Goal: Transaction & Acquisition: Purchase product/service

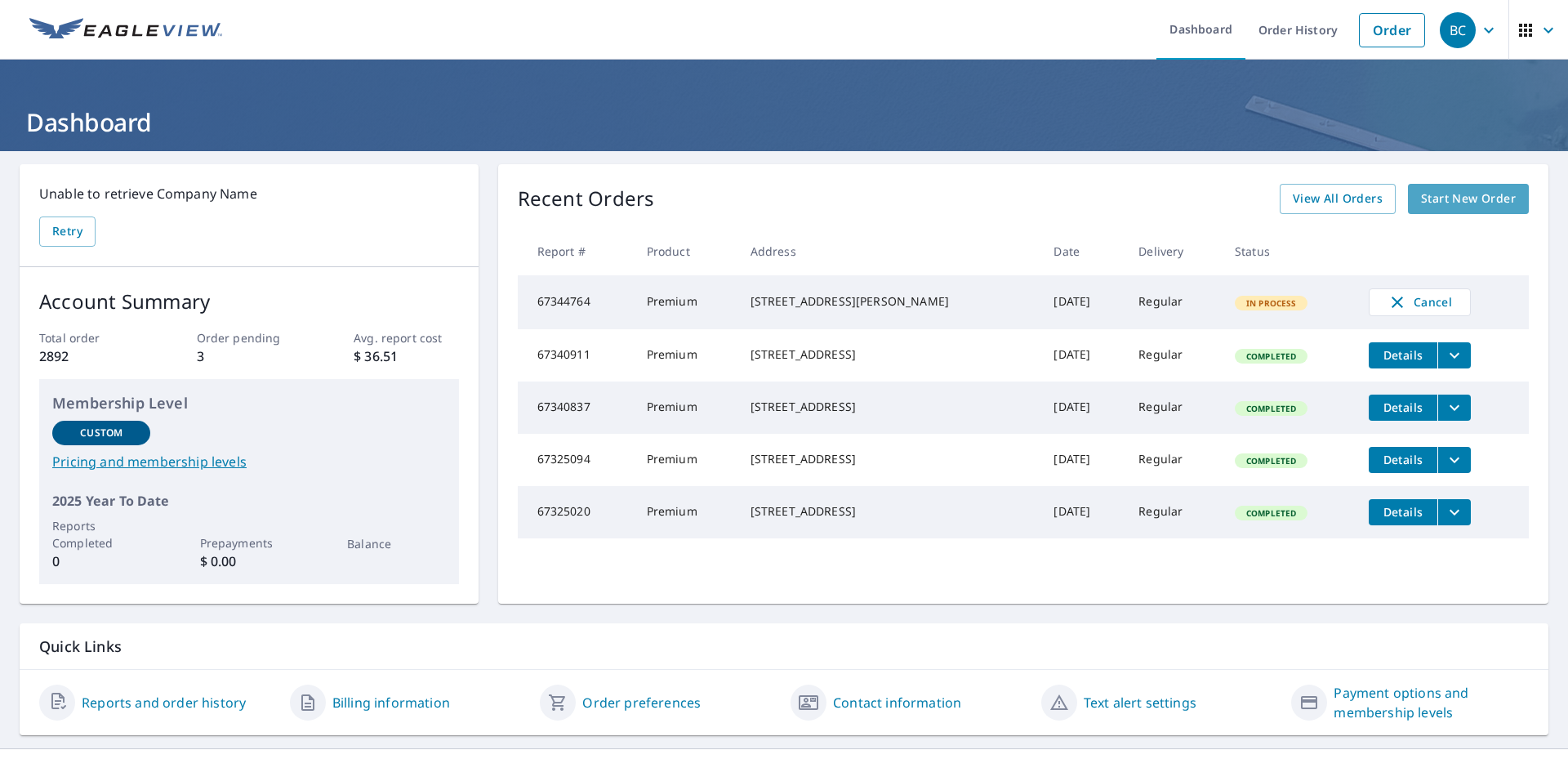
click at [1425, 204] on span "Start New Order" at bounding box center [1469, 199] width 95 height 20
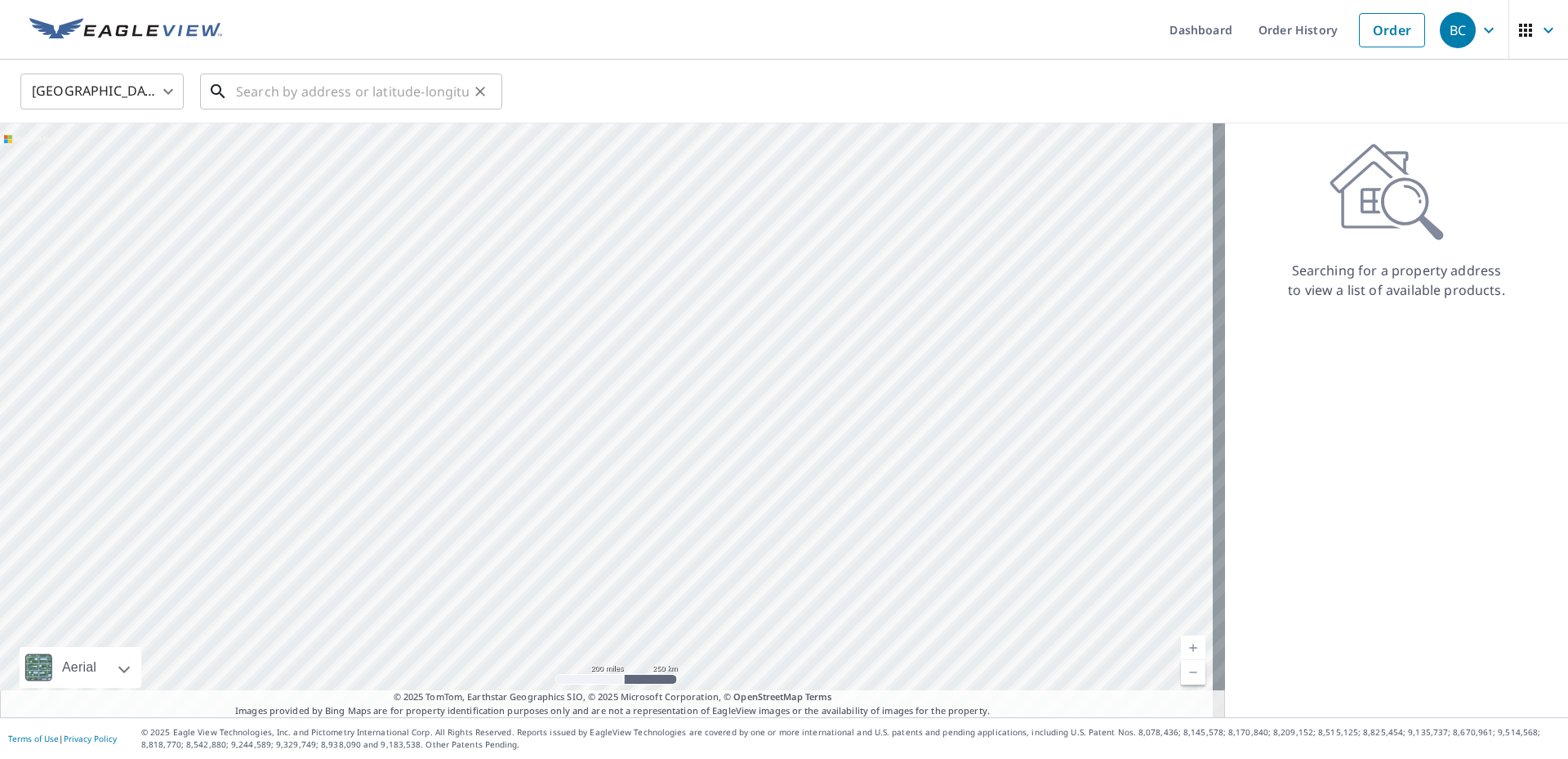
click at [281, 97] on input "text" at bounding box center [352, 91] width 233 height 46
click at [361, 92] on input "[STREET_ADDRESS]" at bounding box center [352, 91] width 233 height 46
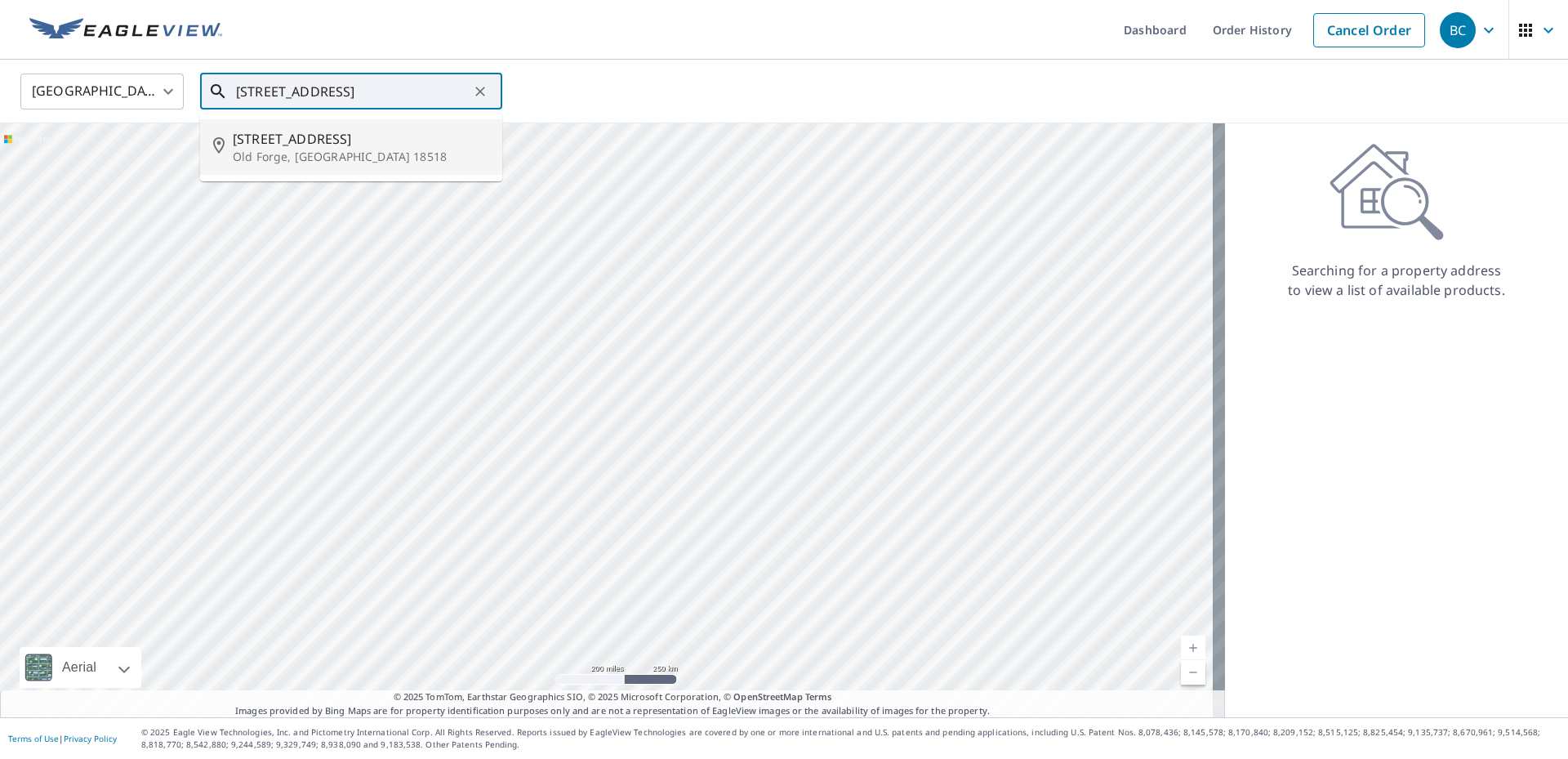
click at [266, 140] on span "[STREET_ADDRESS]" at bounding box center [361, 139] width 257 height 20
type input "[STREET_ADDRESS]"
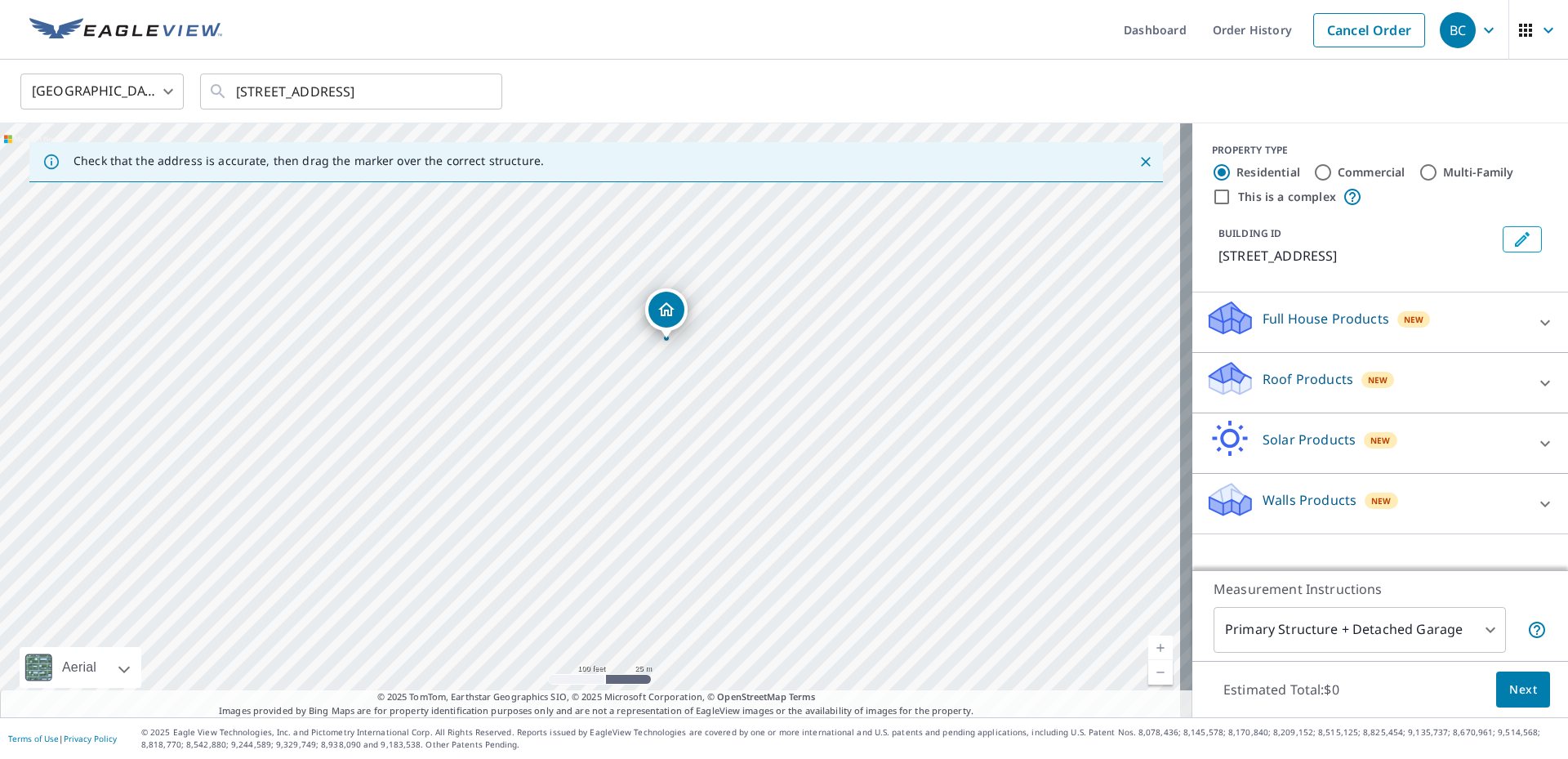
drag, startPoint x: 551, startPoint y: 449, endPoint x: 455, endPoint y: 282, distance: 192.6
click at [455, 282] on div "[STREET_ADDRESS]" at bounding box center [596, 420] width 1193 height 594
click at [1263, 381] on p "Roof Products" at bounding box center [1308, 379] width 91 height 20
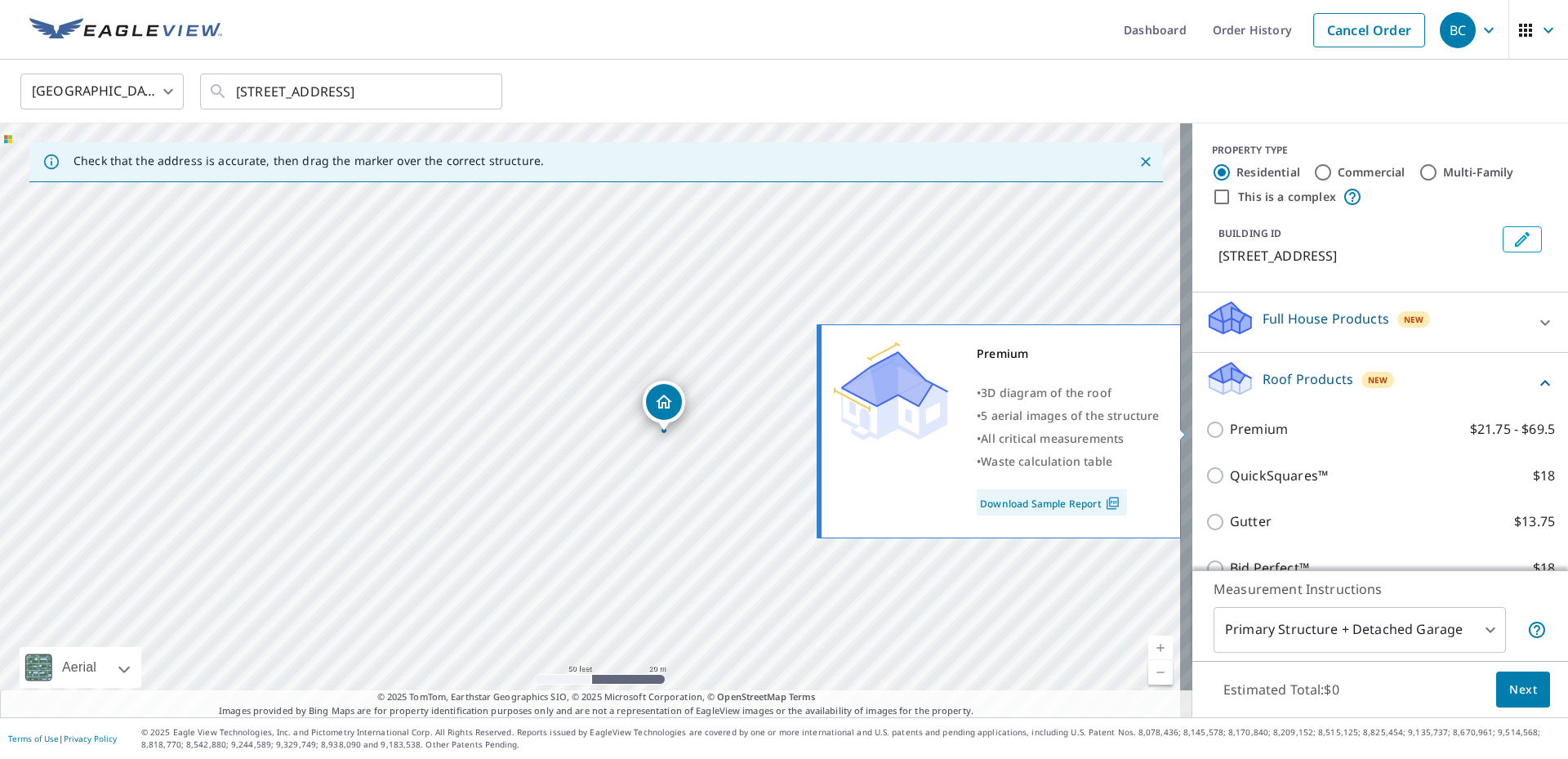
click at [1242, 427] on p "Premium" at bounding box center [1259, 429] width 58 height 20
click at [1230, 427] on input "Premium $21.75 - $69.5" at bounding box center [1217, 430] width 25 height 20
checkbox input "true"
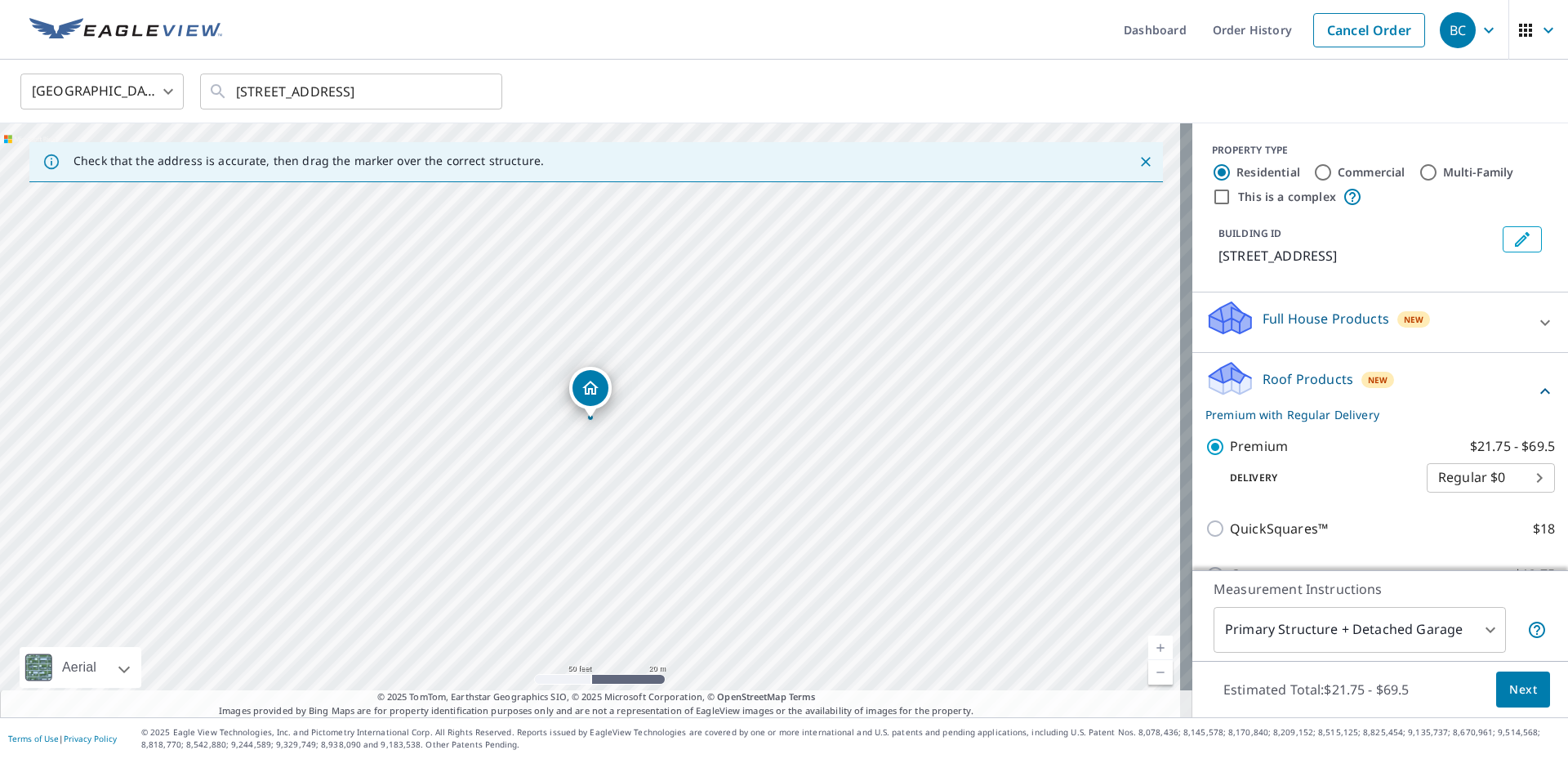
click at [1510, 686] on span "Next" at bounding box center [1523, 690] width 28 height 20
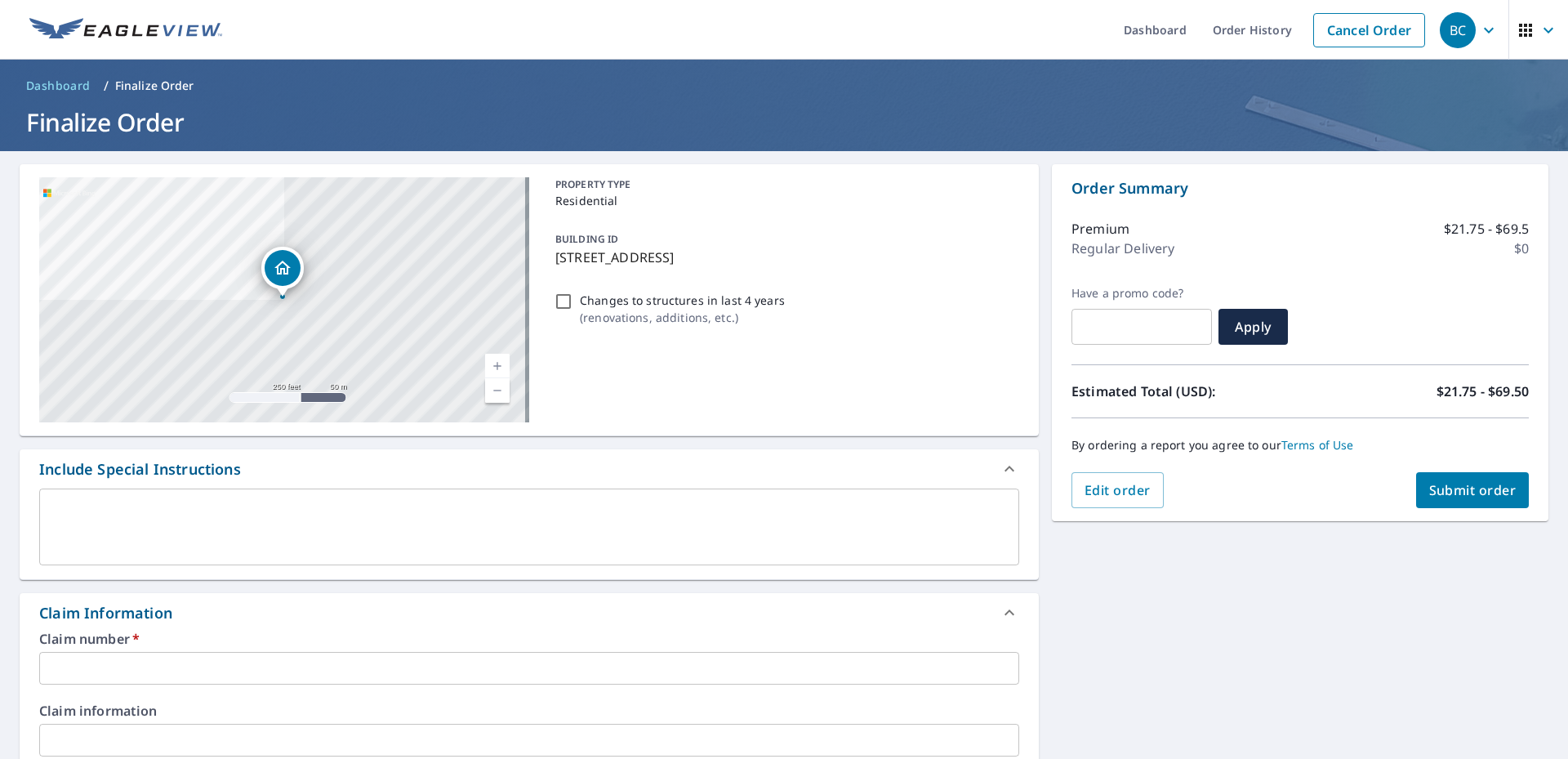
click at [123, 651] on div "Claim number   * ​" at bounding box center [529, 658] width 981 height 52
click at [123, 662] on input "text" at bounding box center [529, 669] width 981 height 33
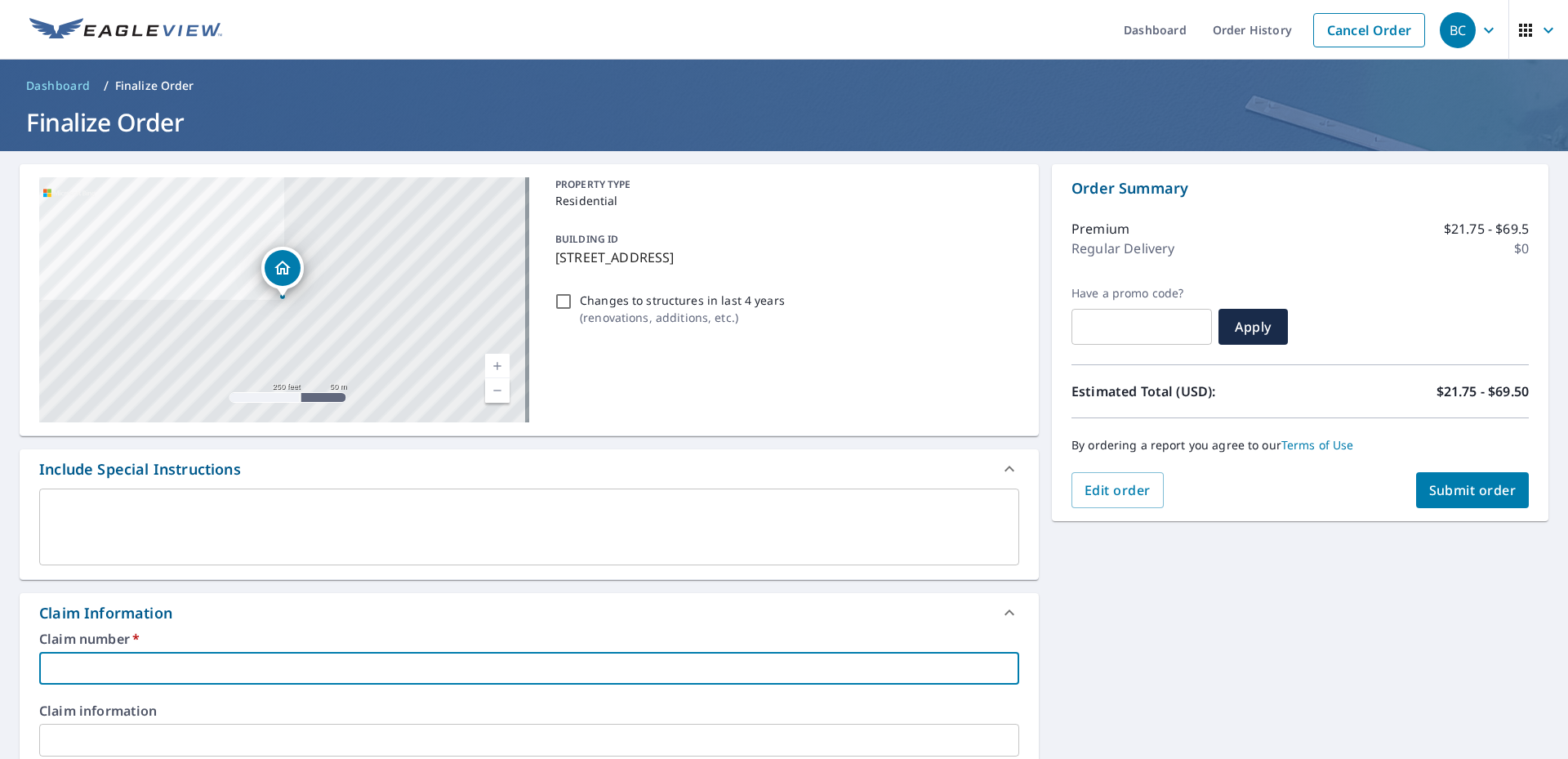
type input "3"
checkbox input "true"
type input "35"
checkbox input "true"
type input "355"
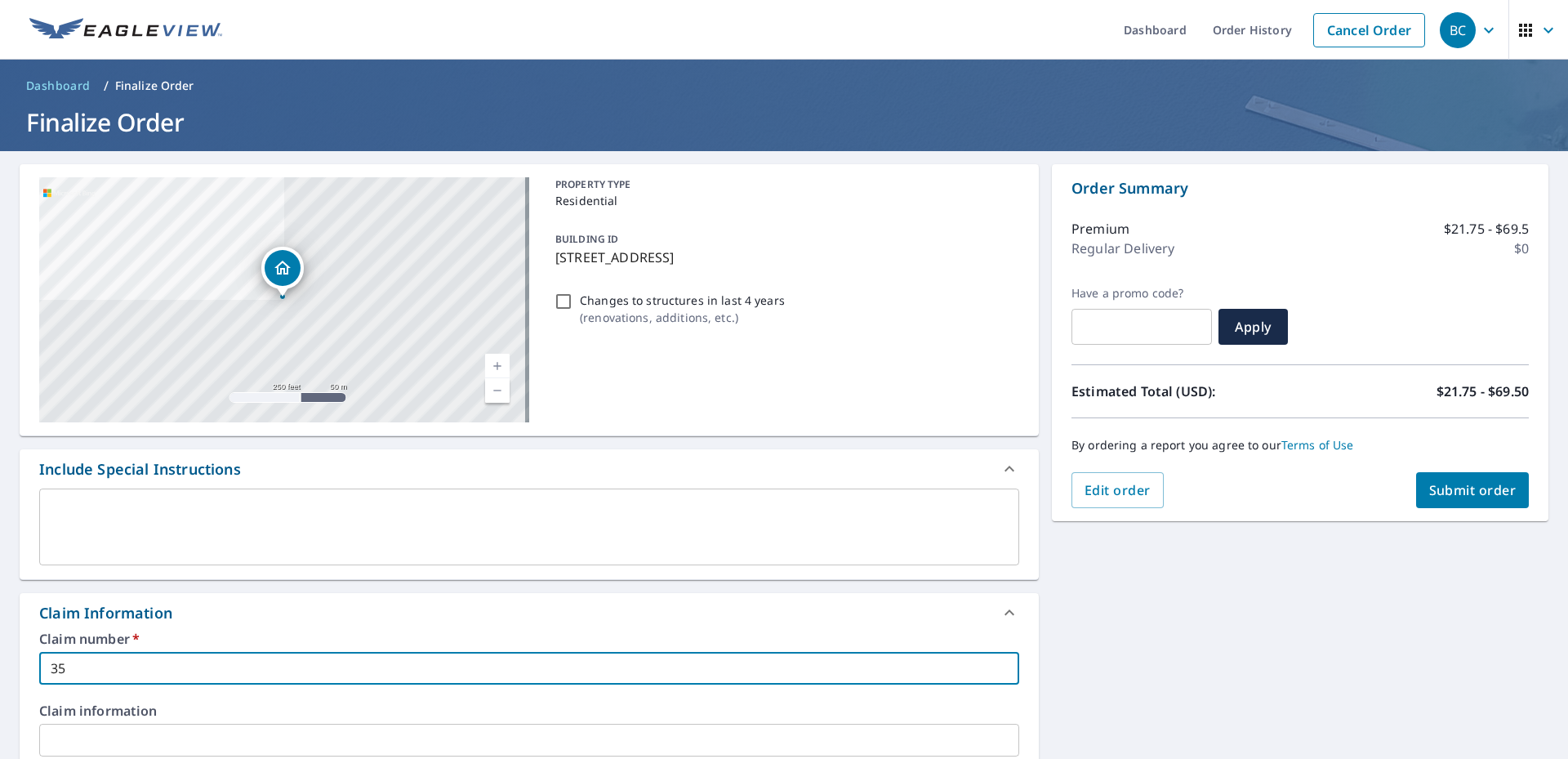
checkbox input "true"
type input "3553"
checkbox input "true"
type input "35532"
checkbox input "true"
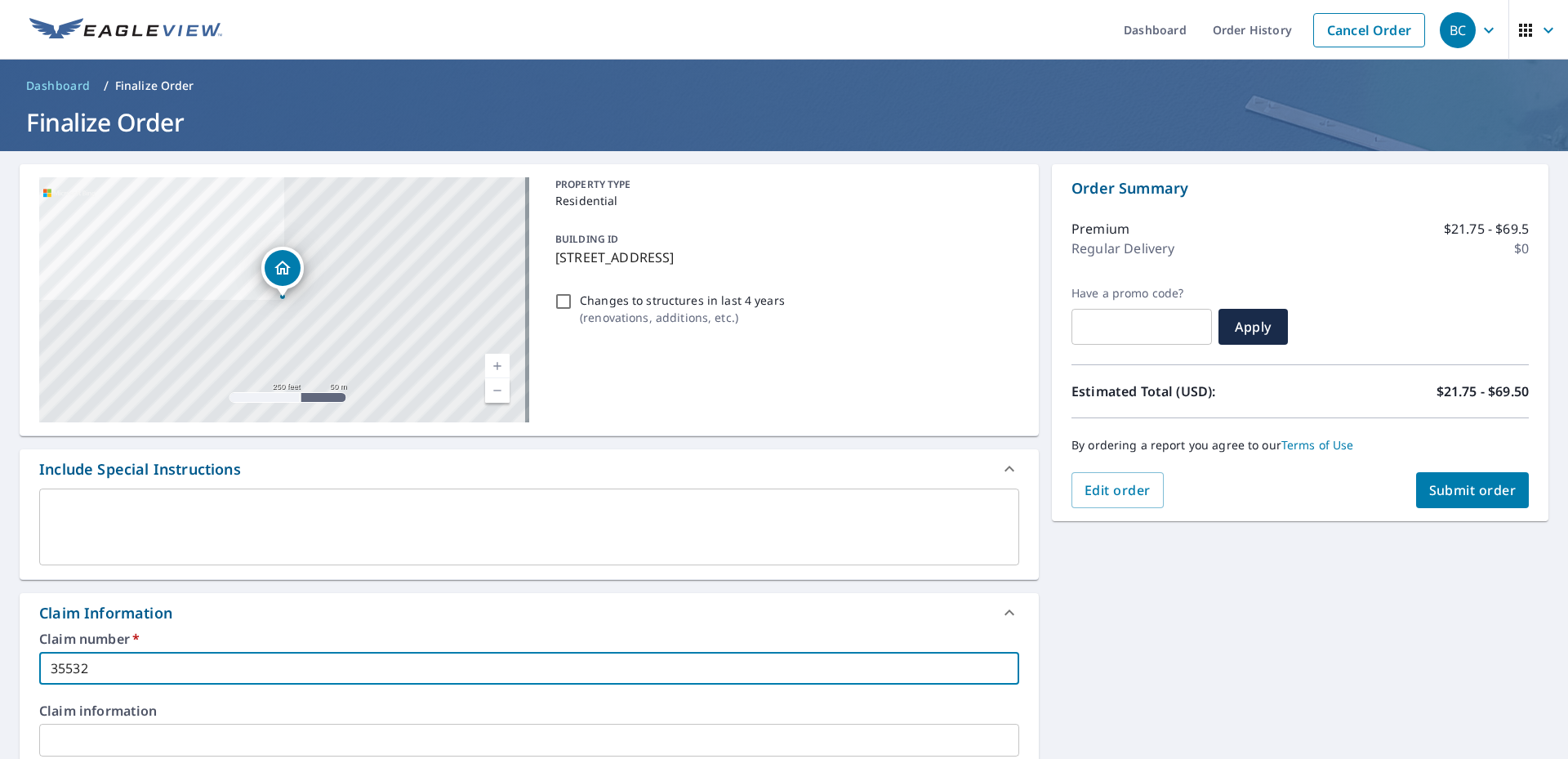
type input "355323"
checkbox input "true"
type input "3553239"
checkbox input "true"
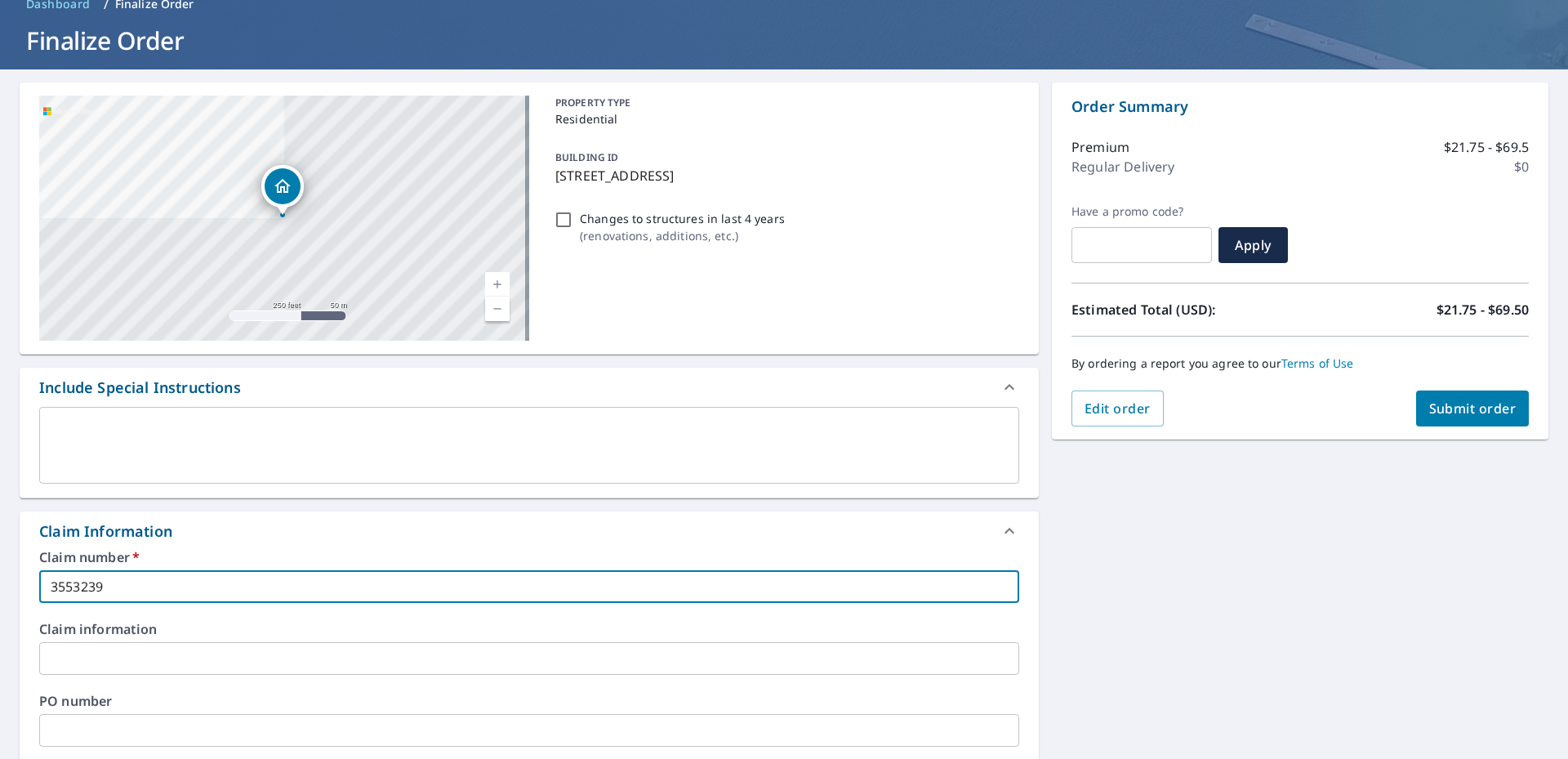
type input "3553239"
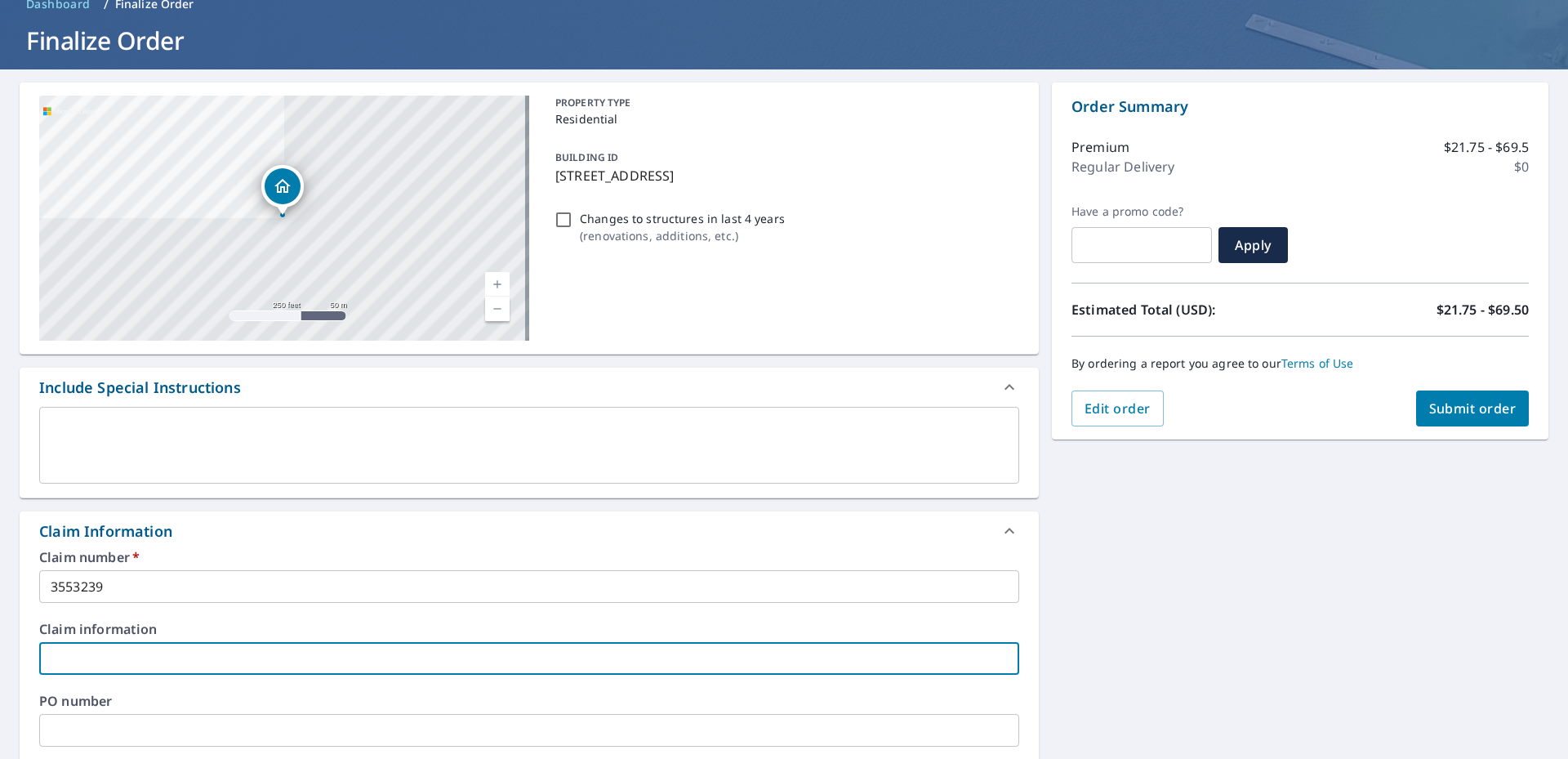
click at [116, 650] on input "text" at bounding box center [529, 659] width 981 height 33
type input "b"
checkbox input "true"
type input "bi"
checkbox input "true"
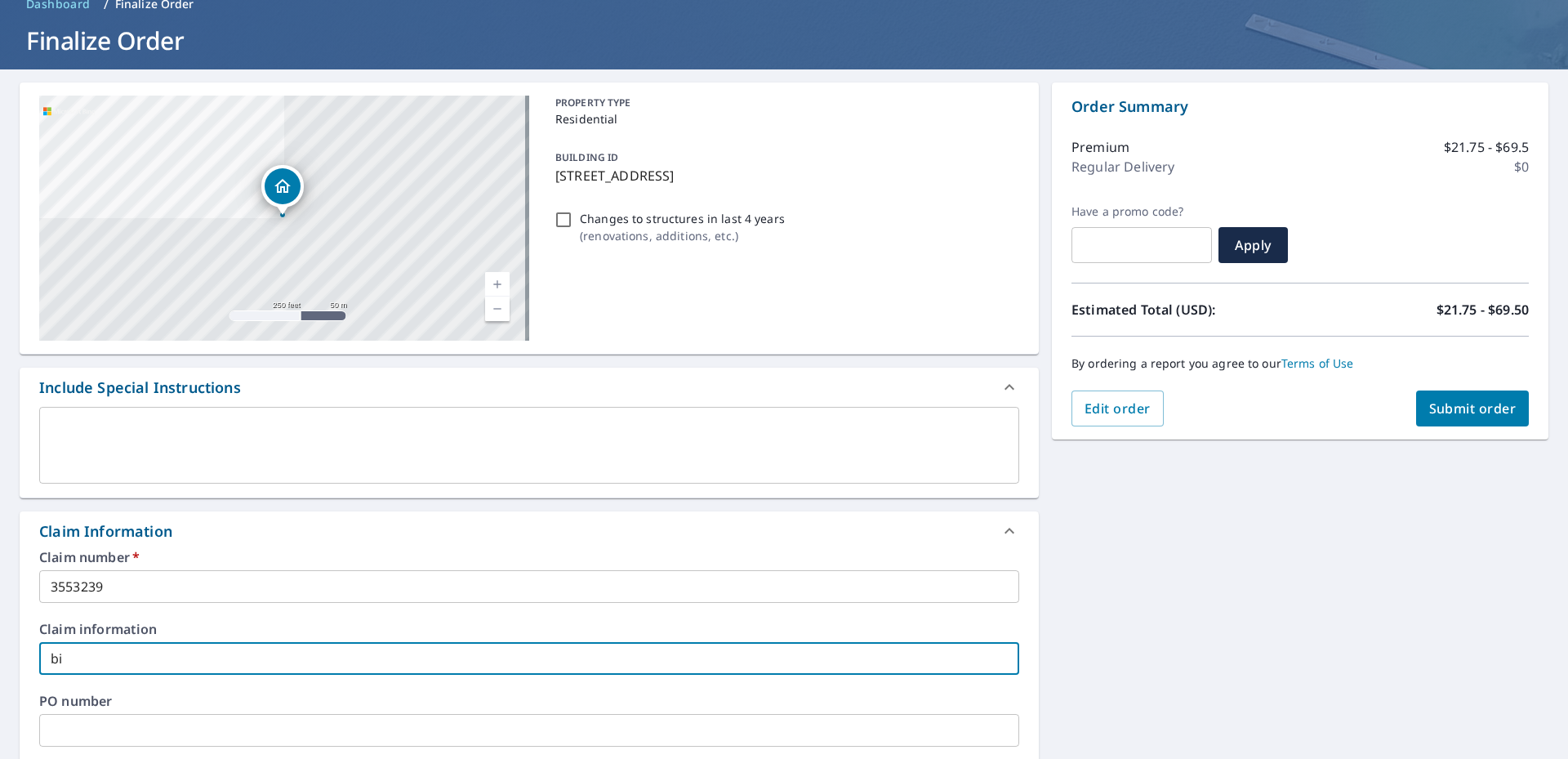
type input "bit"
checkbox input "true"
type input "bitt"
checkbox input "true"
type input "bitte"
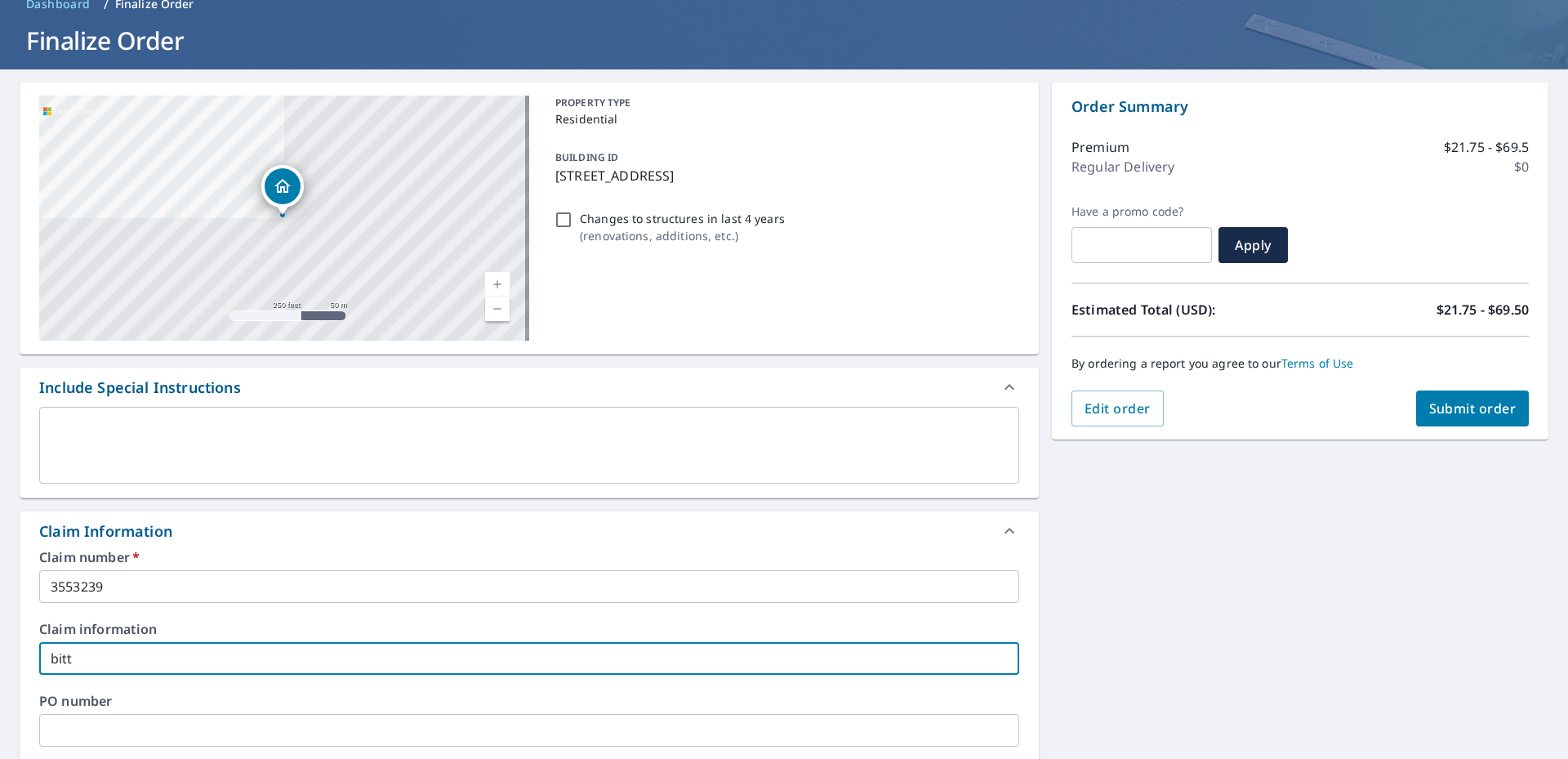
checkbox input "true"
type input "bitt"
checkbox input "true"
type input "bit"
checkbox input "true"
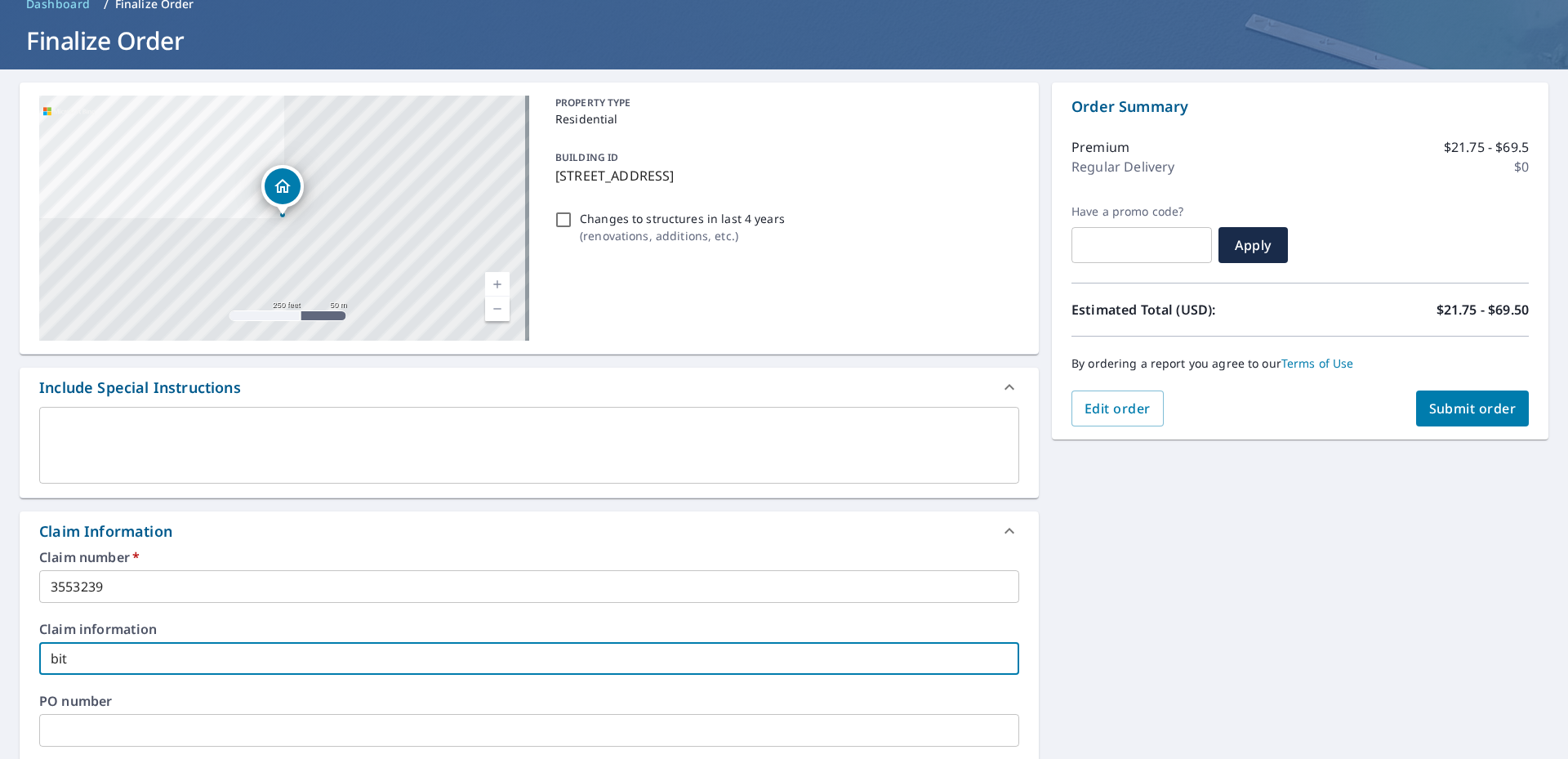
type input "bi"
checkbox input "true"
type input "b"
checkbox input "true"
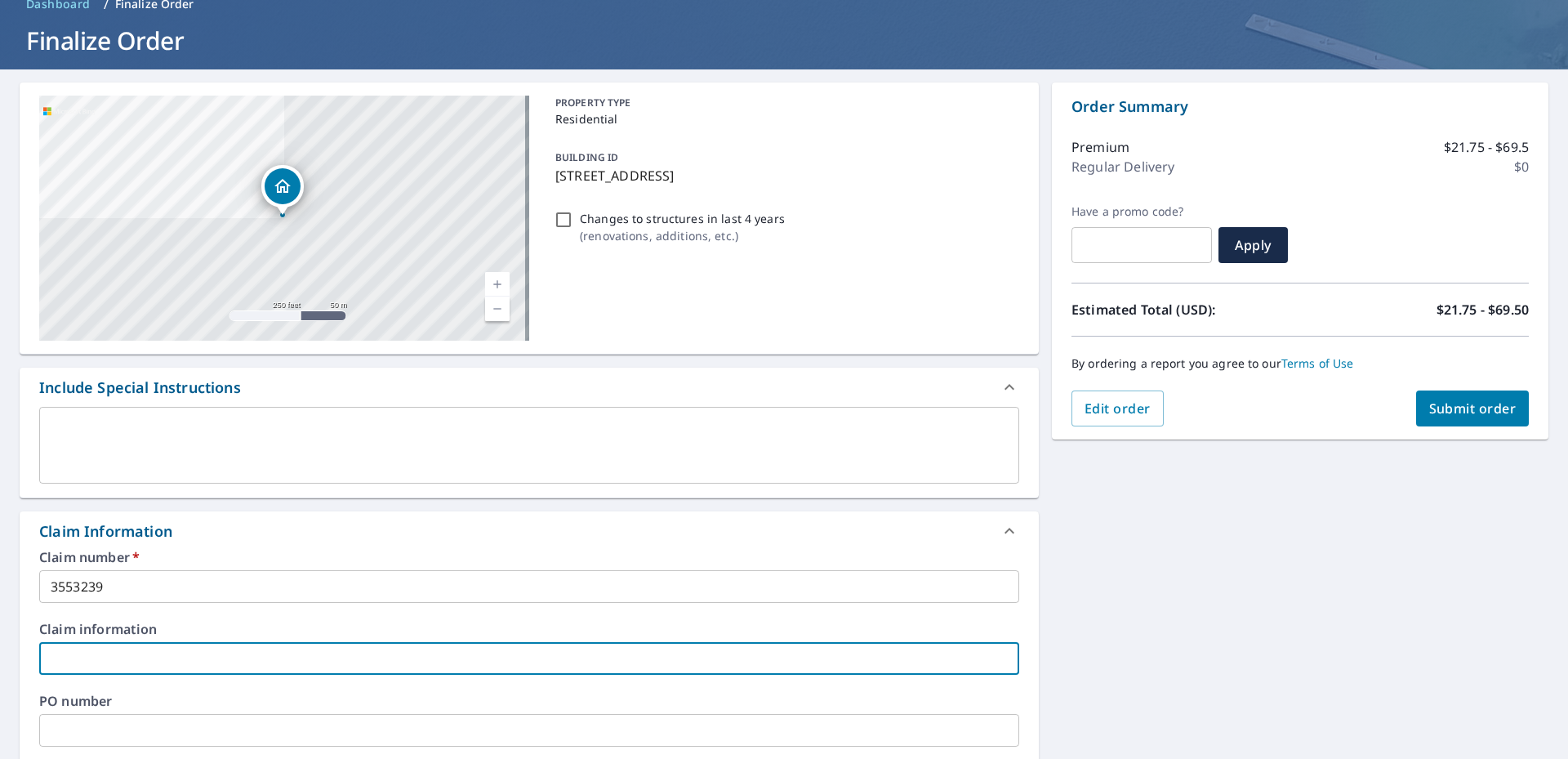
type input "B"
checkbox input "true"
type input "BI"
checkbox input "true"
type input "BIT"
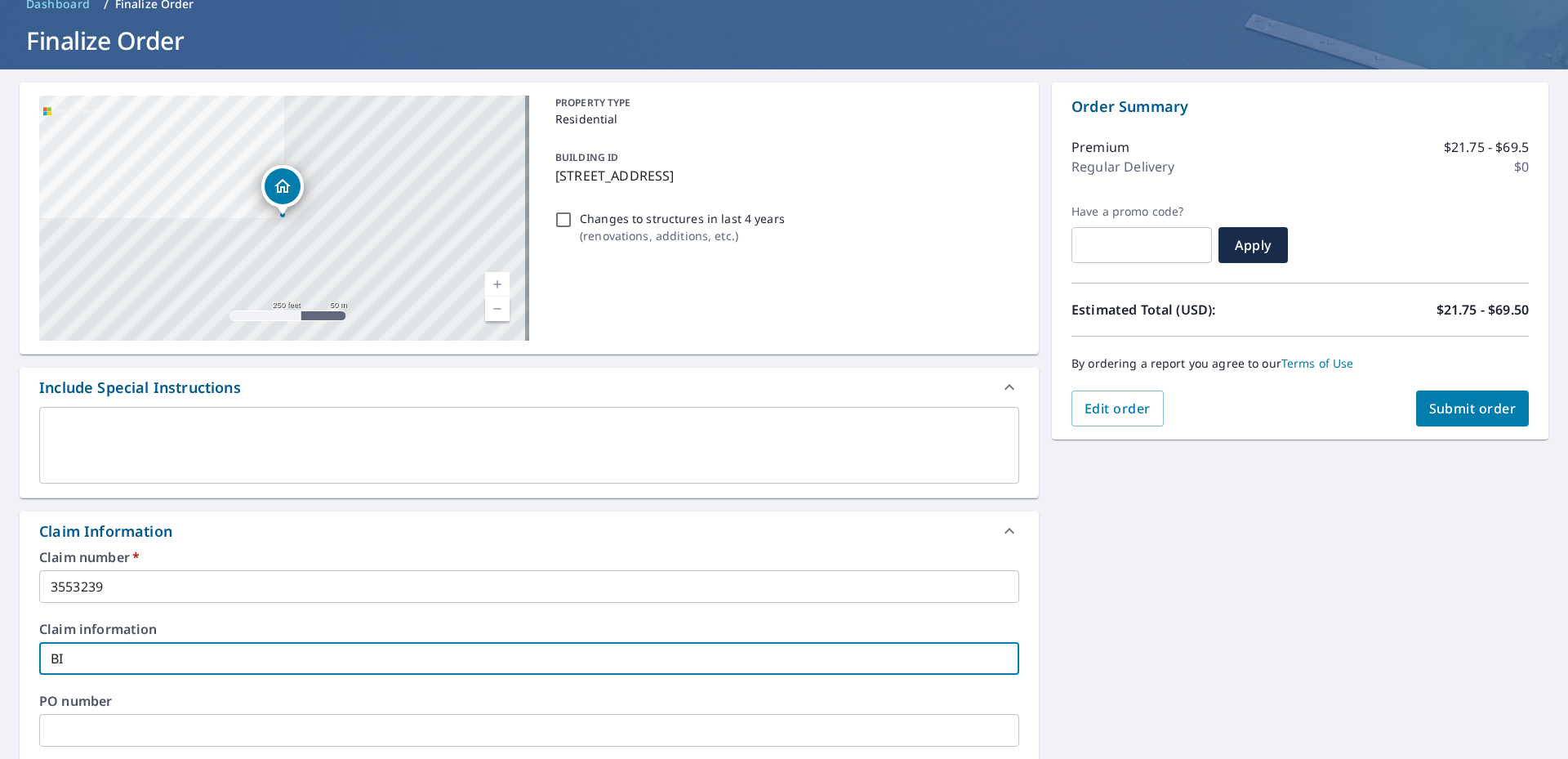
checkbox input "true"
type input "BITT"
checkbox input "true"
type input "BITTN"
checkbox input "true"
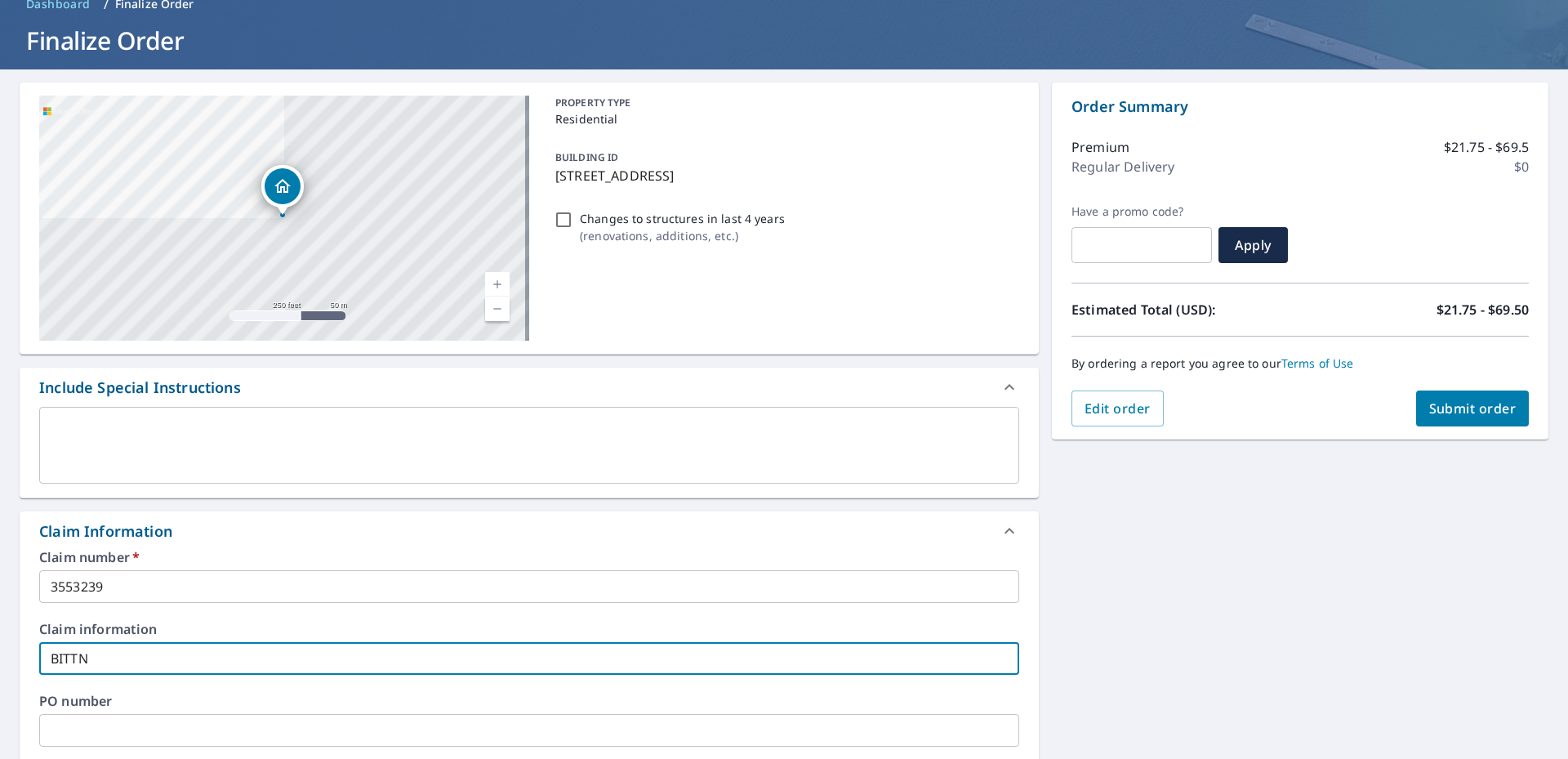
type input "BITTNE"
checkbox input "true"
type input "[PERSON_NAME]"
checkbox input "true"
type input "[PERSON_NAME]"
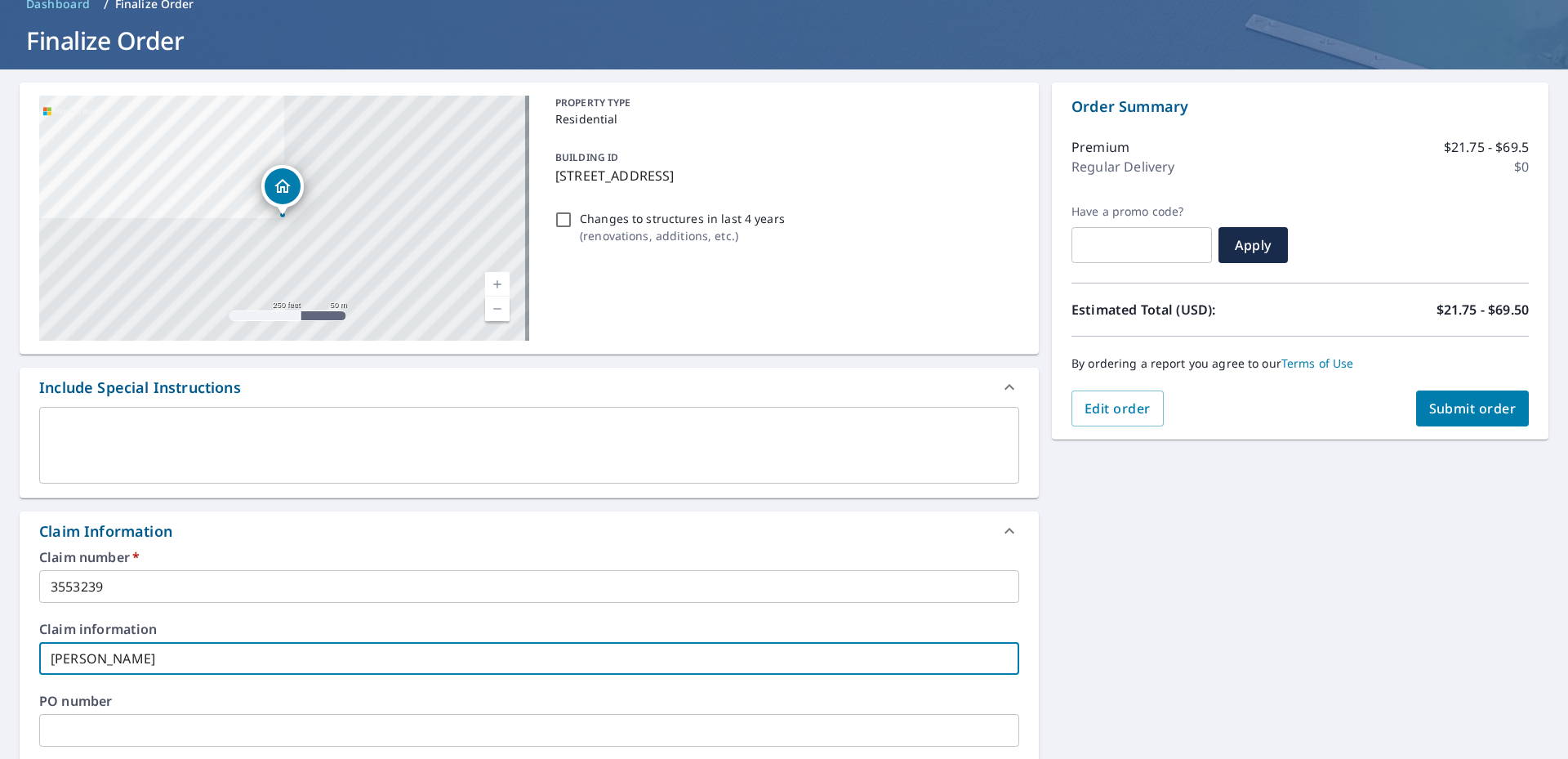
checkbox input "true"
type input "[PERSON_NAME] -"
checkbox input "true"
type input "[PERSON_NAME] -"
checkbox input "true"
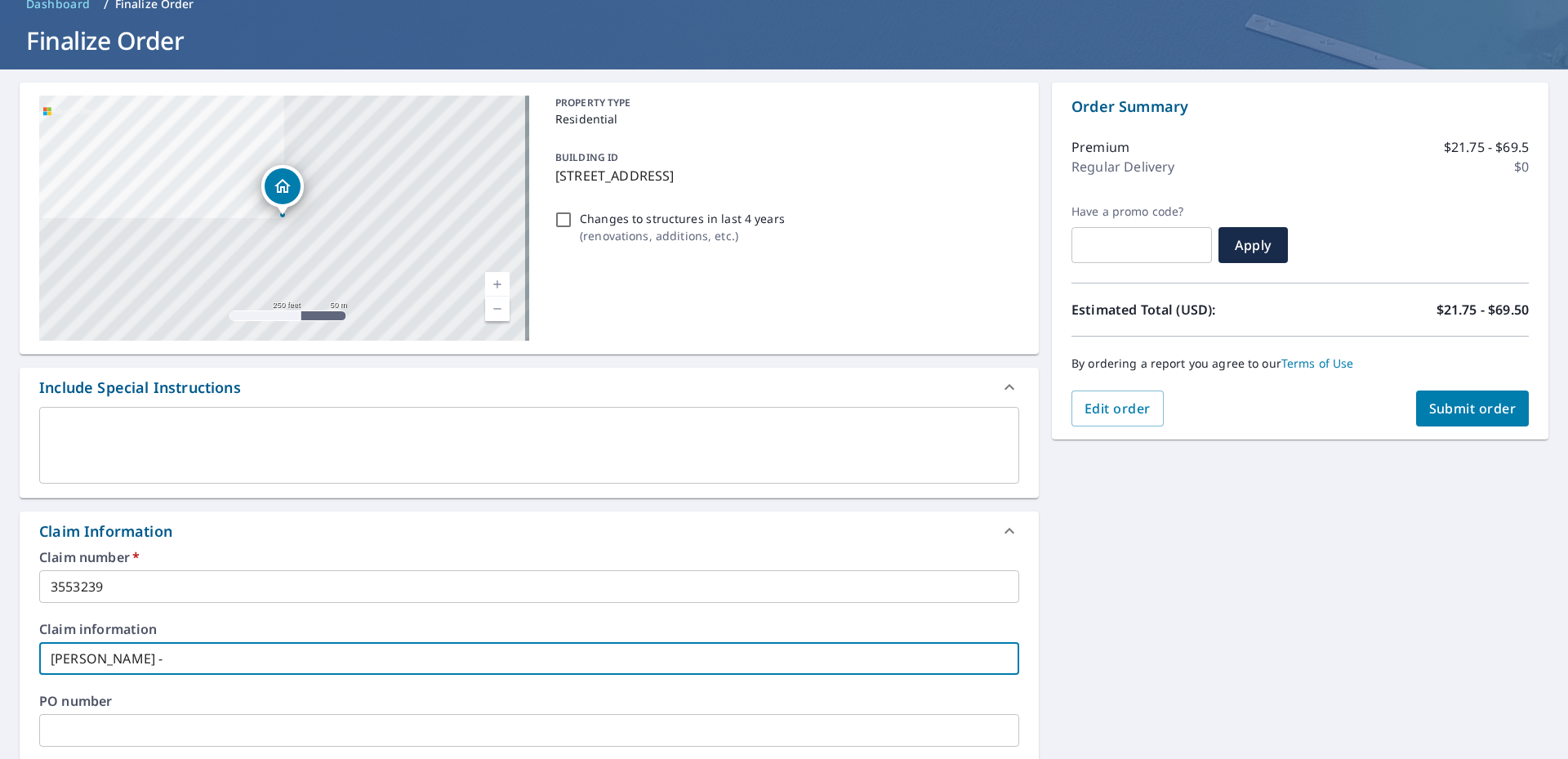
type input "[PERSON_NAME] - 5"
checkbox input "true"
type input "[PERSON_NAME] - 53"
checkbox input "true"
type input "[PERSON_NAME] - 530"
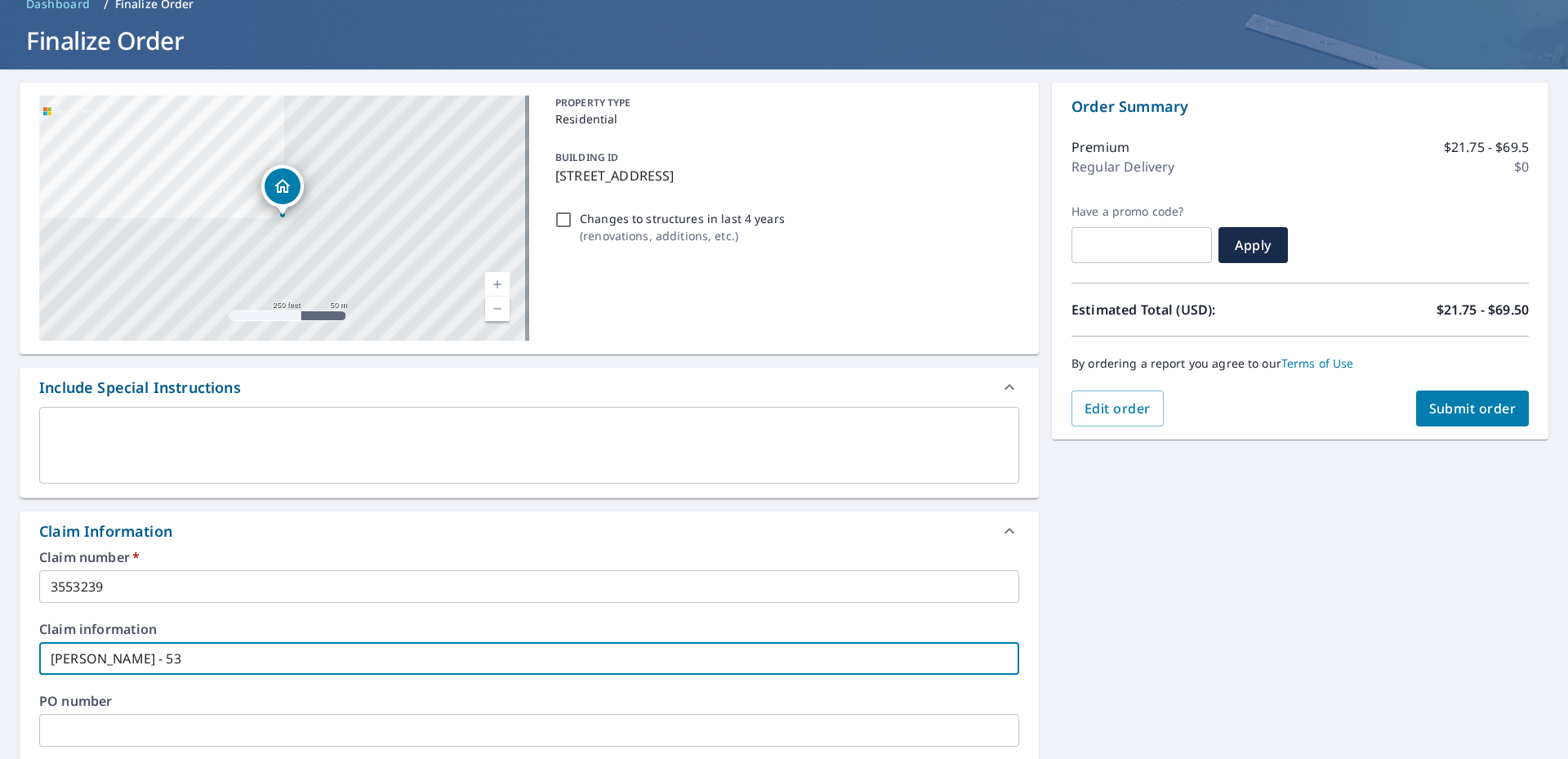
checkbox input "true"
type input "[PERSON_NAME] - 530"
checkbox input "true"
type input "[PERSON_NAME] - 530 W"
checkbox input "true"
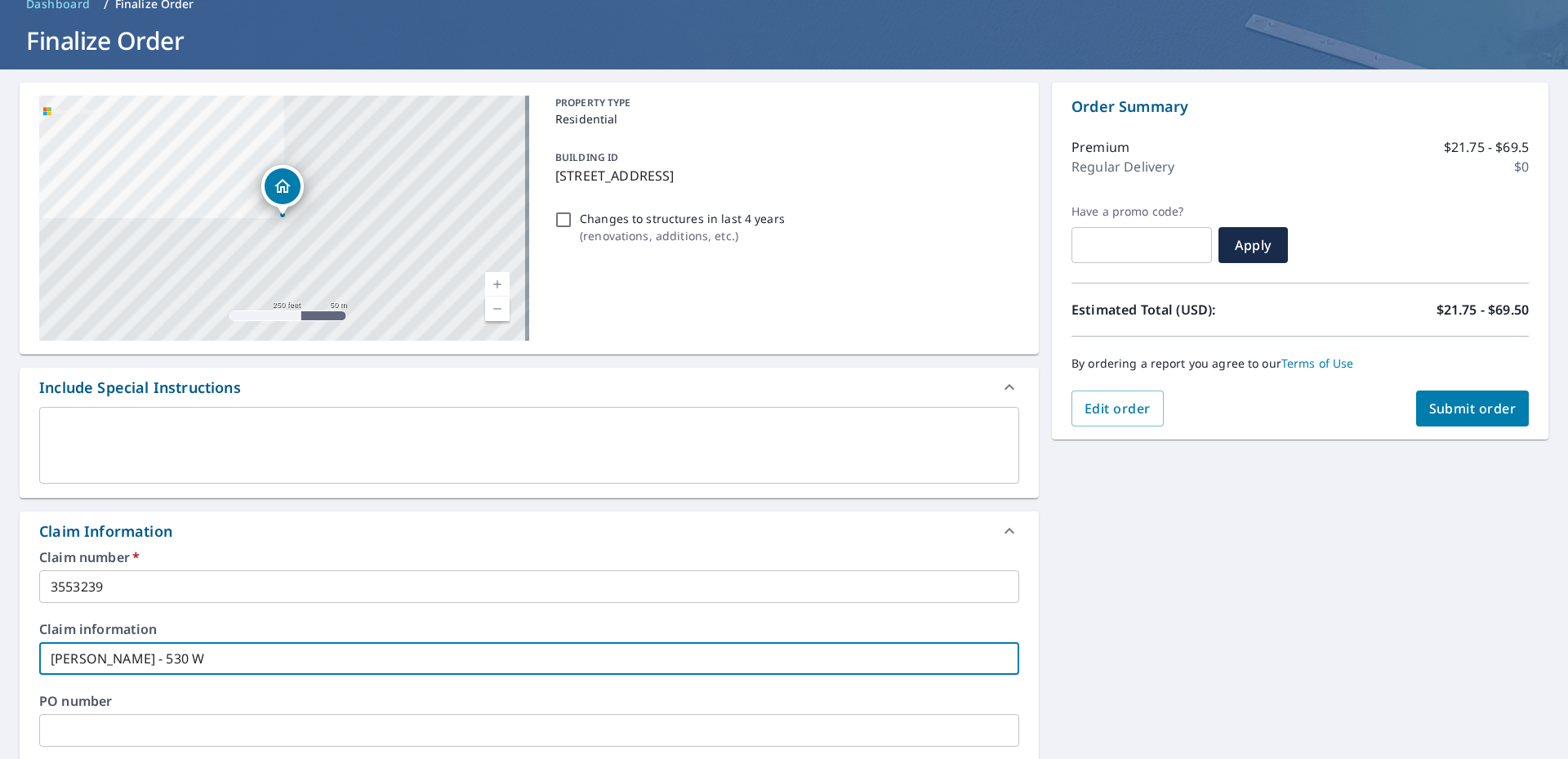
type input "[PERSON_NAME] - 530 W"
checkbox input "true"
type input "[PERSON_NAME] - 530 [PERSON_NAME]"
checkbox input "true"
type input "[PERSON_NAME] - 530 W GR"
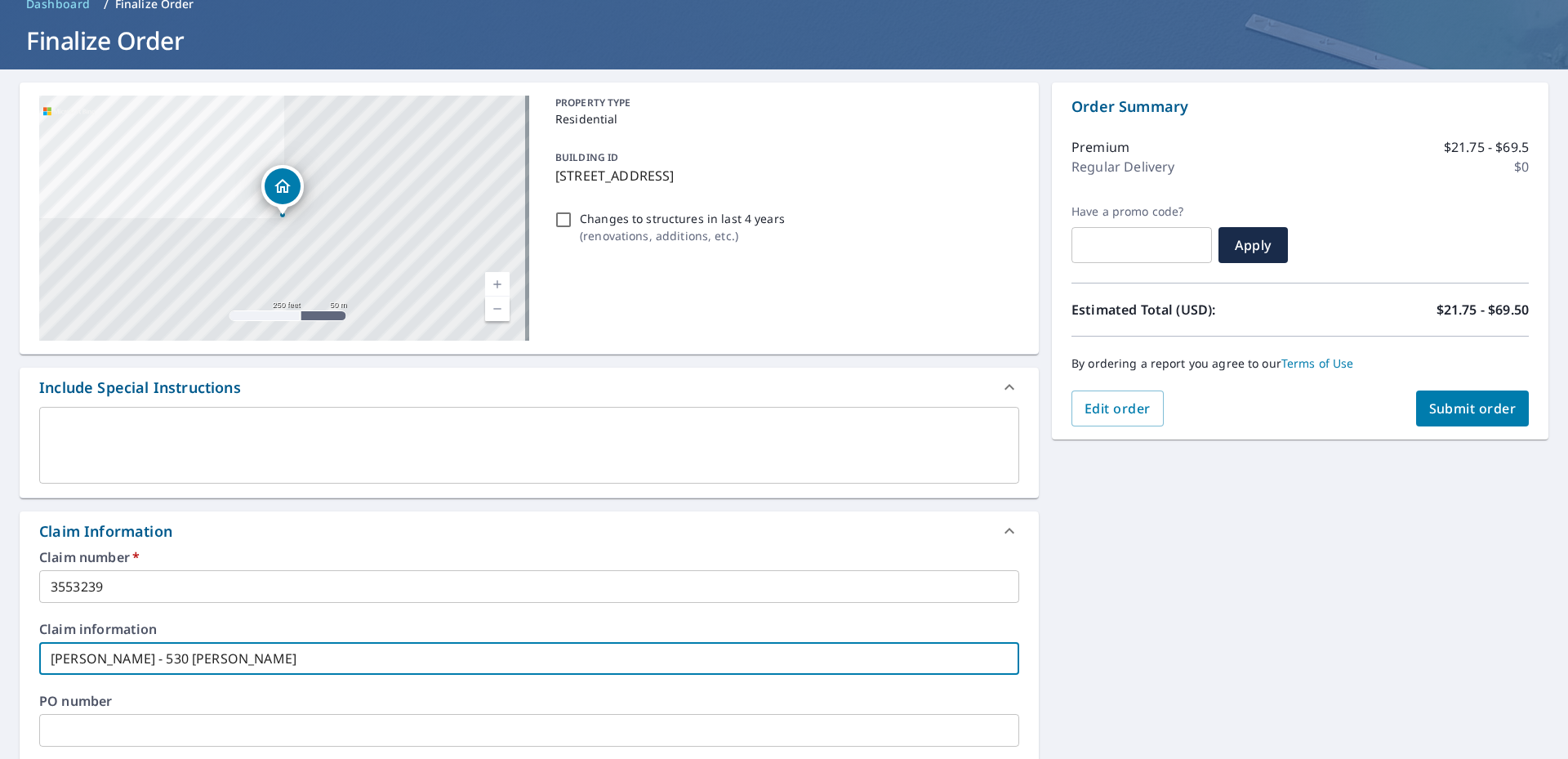
checkbox input "true"
type input "[PERSON_NAME] - 530 W GRA"
checkbox input "true"
type input "[PERSON_NAME] - 530 W GRAC"
checkbox input "true"
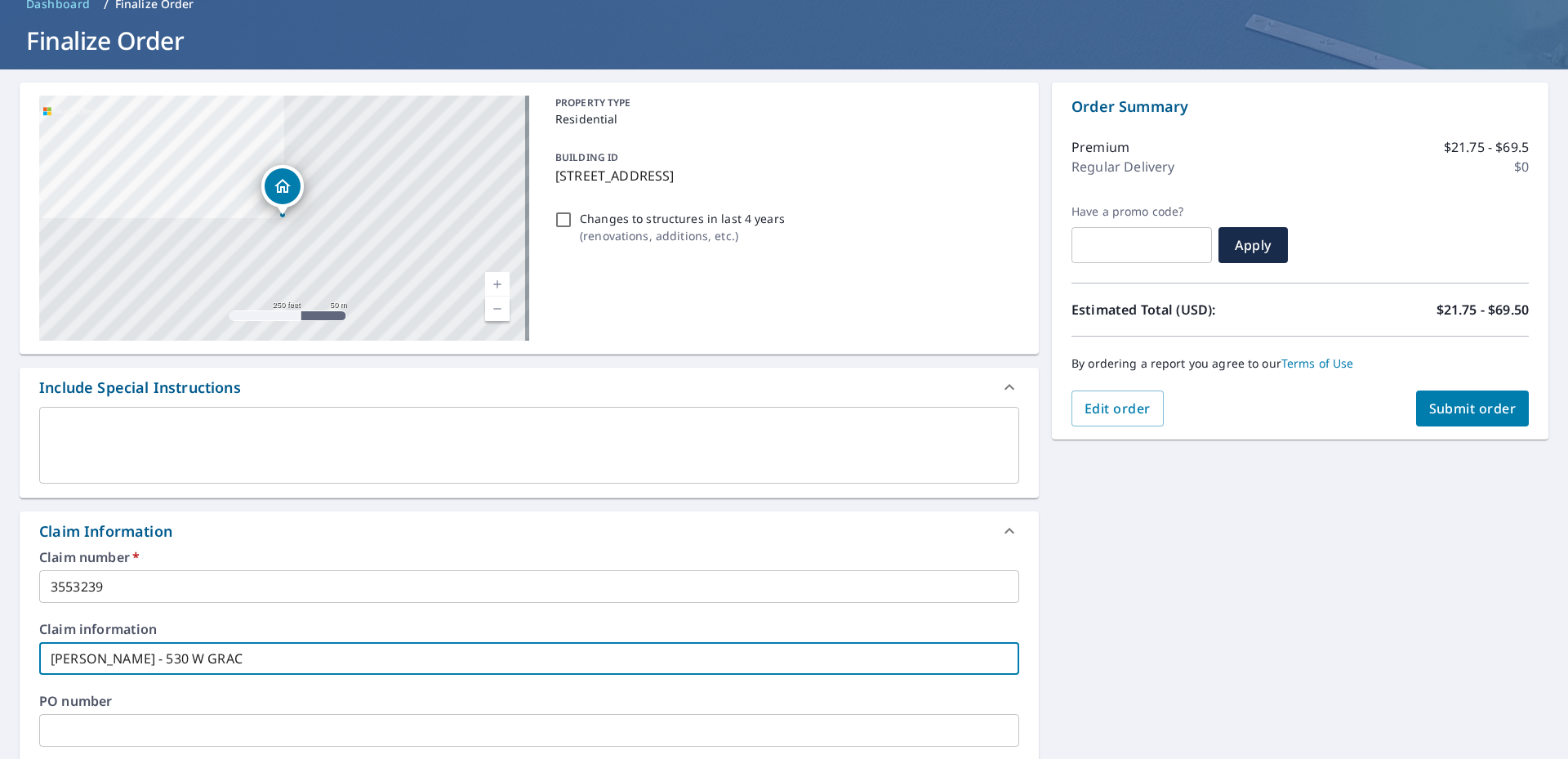
type input "[PERSON_NAME] - 530 W GRACE"
checkbox input "true"
type input "[PERSON_NAME] - 530 W GRACE"
checkbox input "true"
type input "[PERSON_NAME] - 530 W GRACE S"
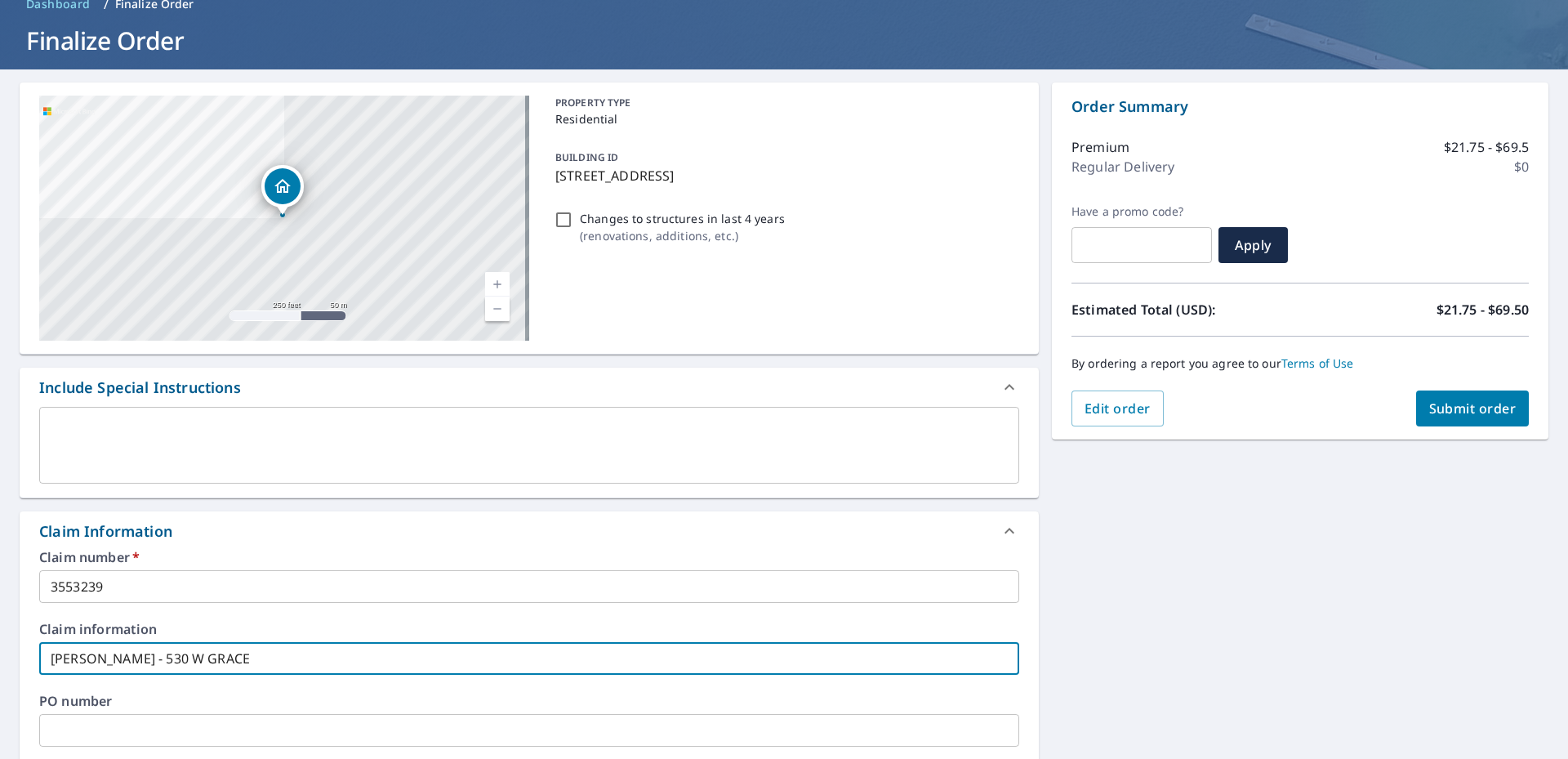
checkbox input "true"
type input "[PERSON_NAME] - [STREET_ADDRESS]"
checkbox input "true"
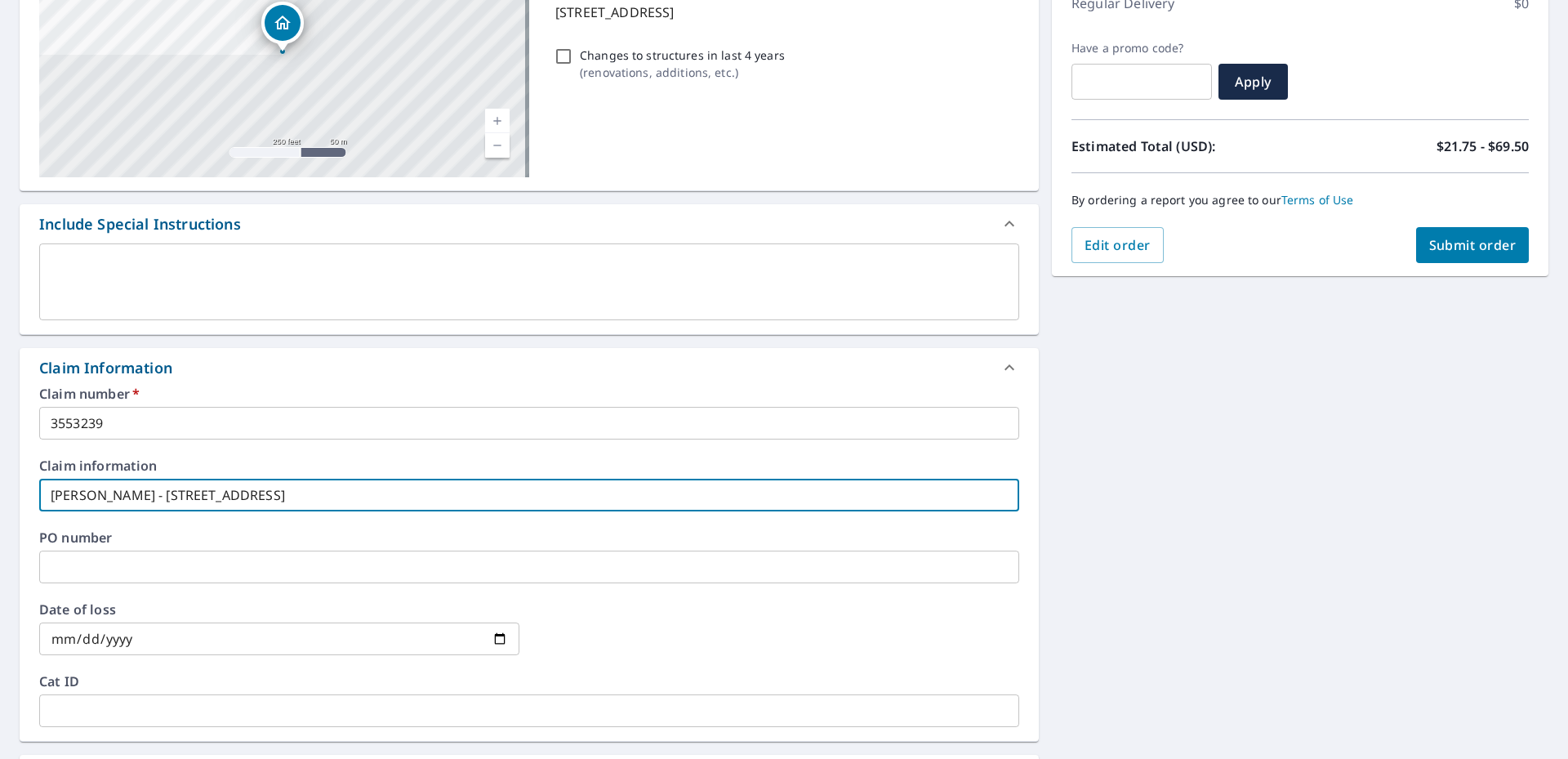
type input "[PERSON_NAME] - [STREET_ADDRESS]"
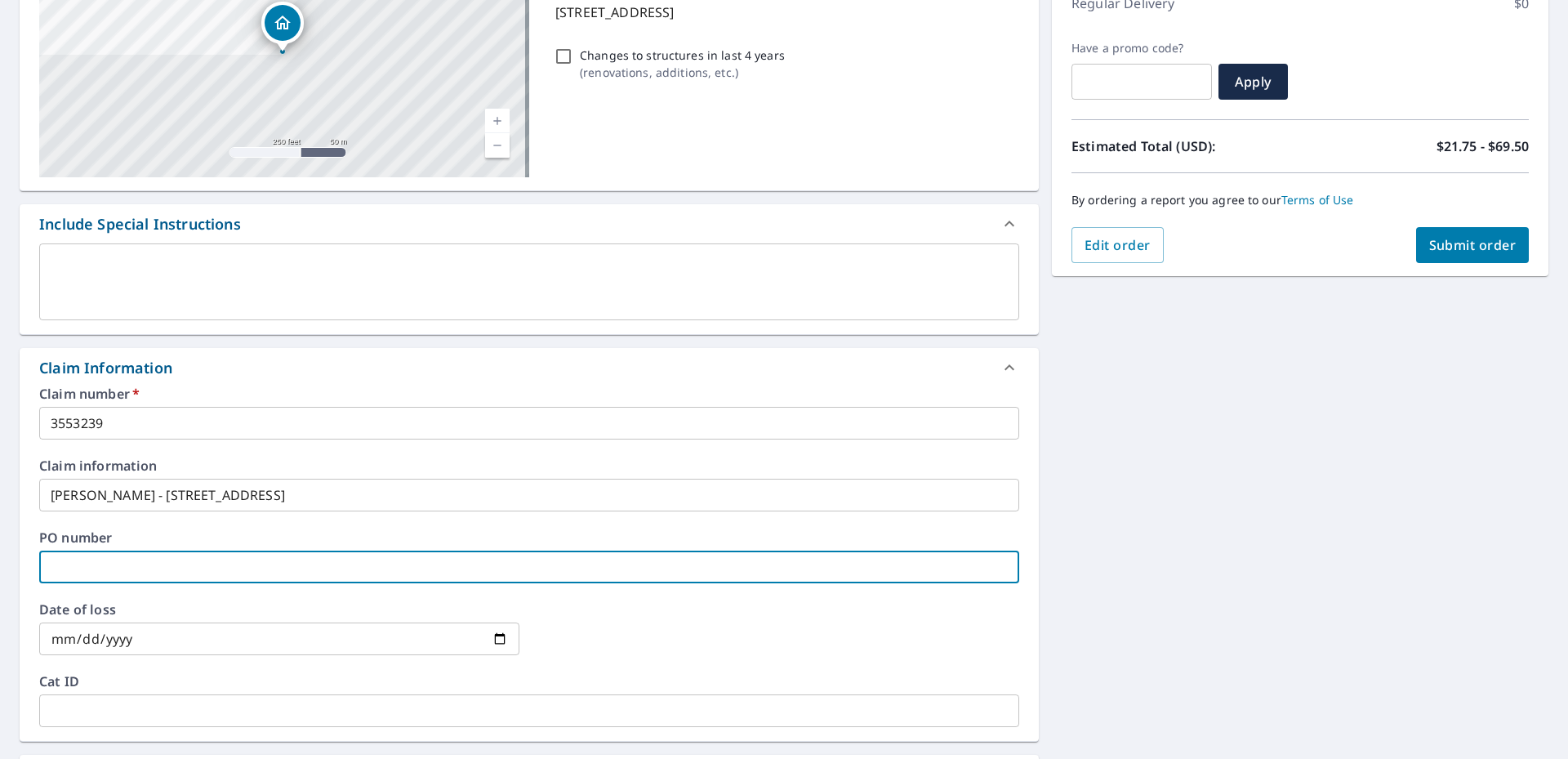
click at [85, 569] on input "text" at bounding box center [529, 568] width 981 height 33
type input "3"
checkbox input "true"
type input "35"
checkbox input "true"
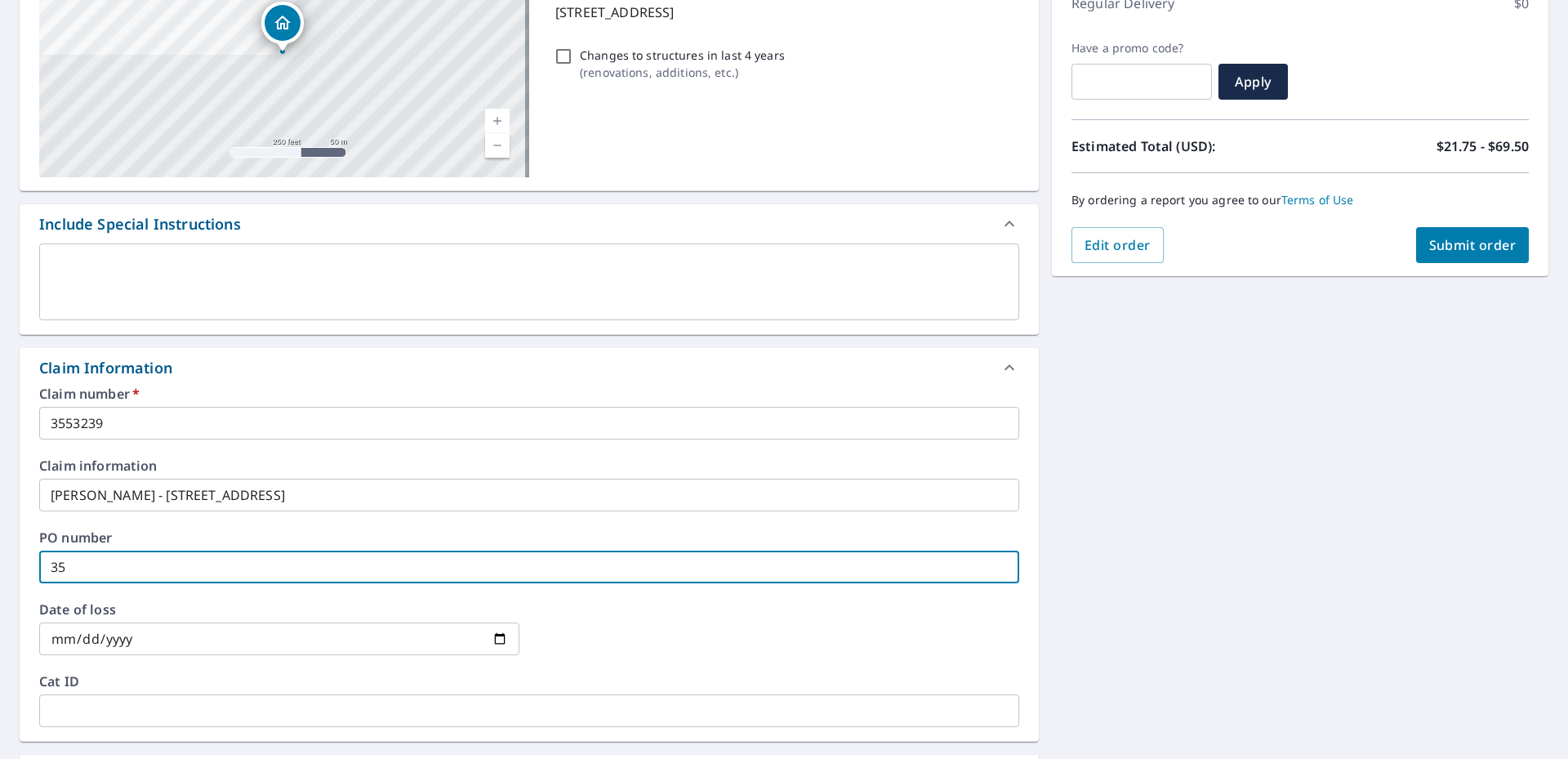
type input "355"
checkbox input "true"
type input "3553"
checkbox input "true"
type input "35532"
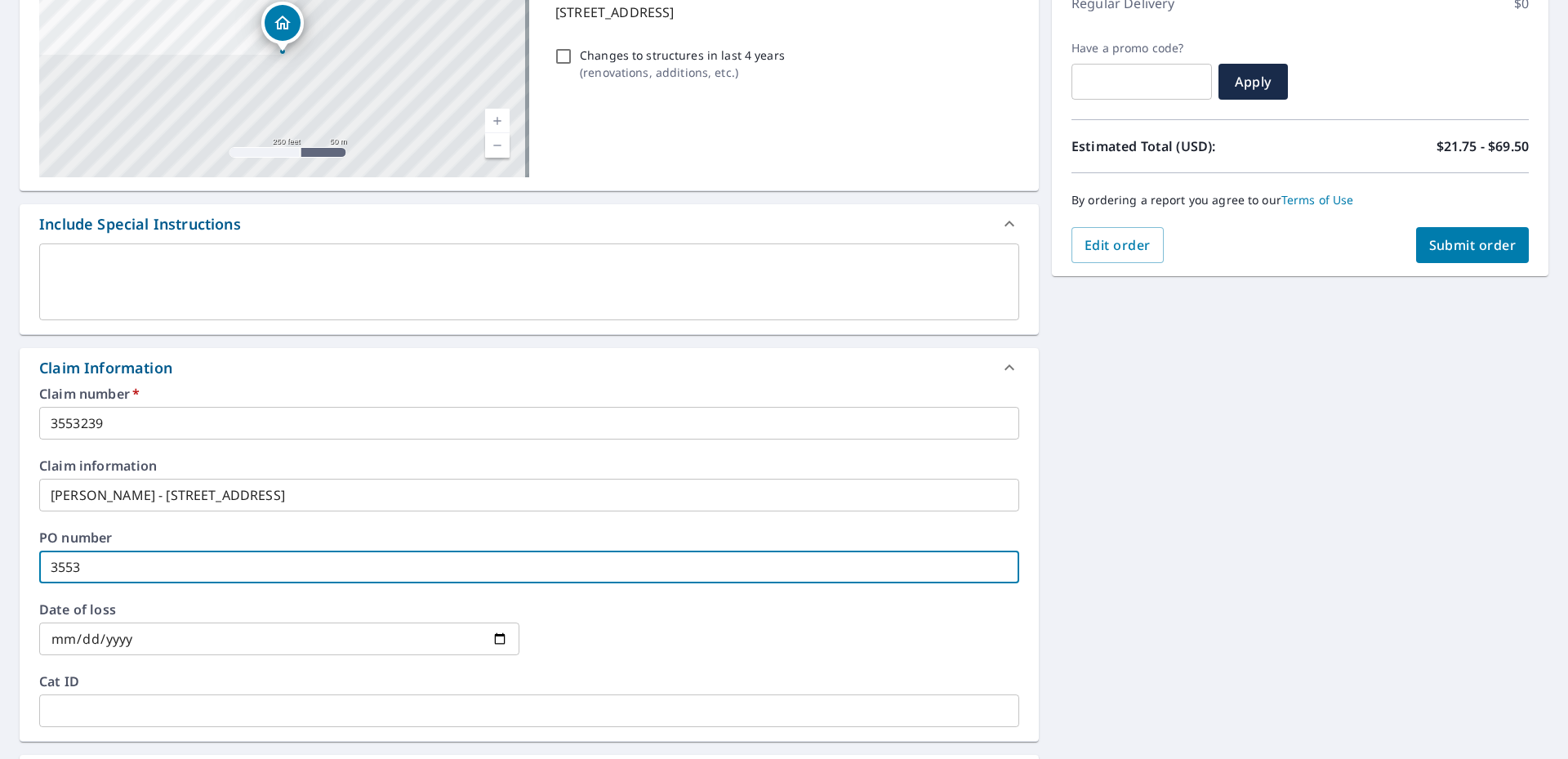
checkbox input "true"
type input "355323"
checkbox input "true"
type input "3553239"
checkbox input "true"
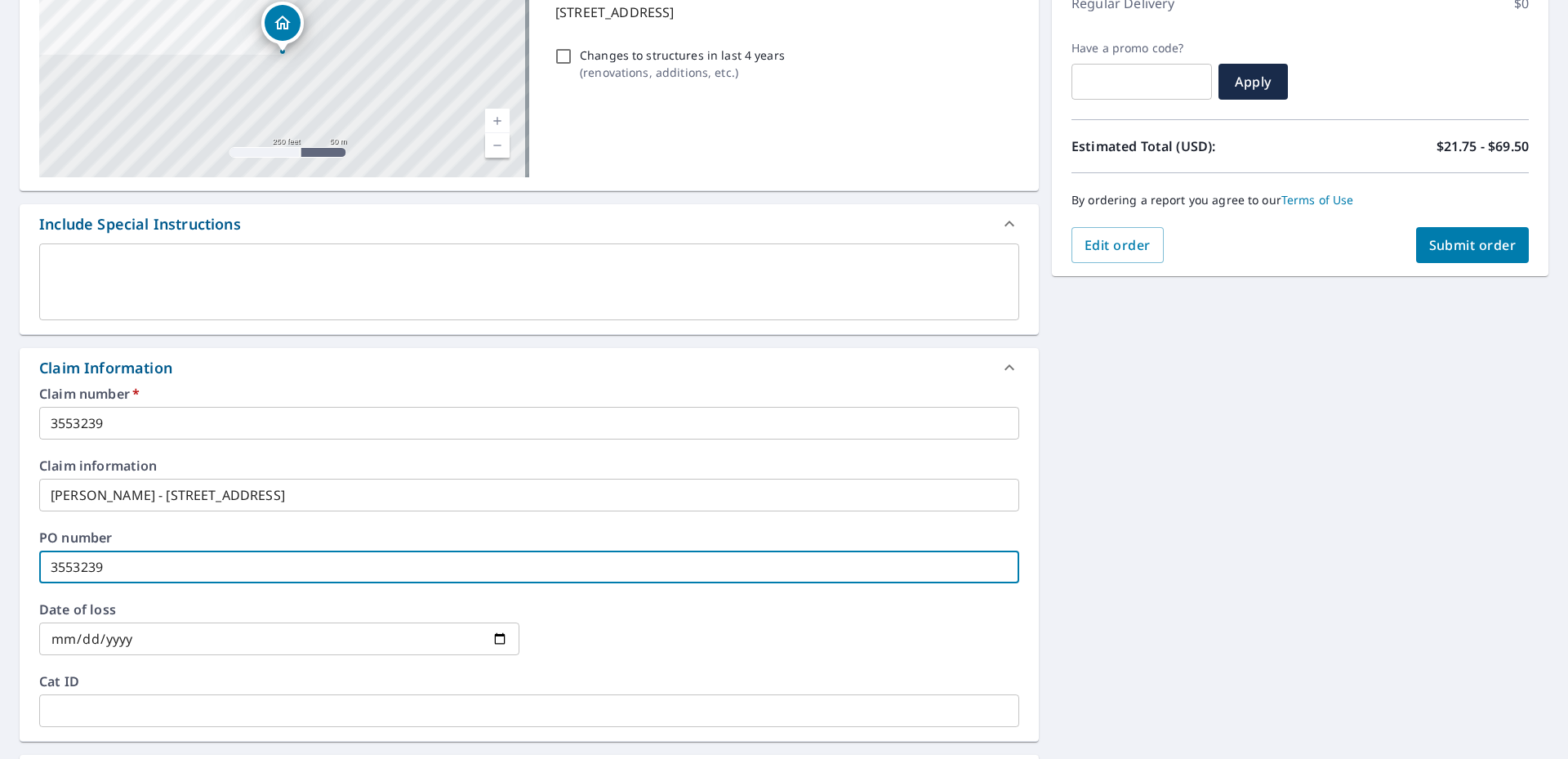
type input "3553239"
click at [497, 638] on input "date" at bounding box center [280, 640] width 481 height 33
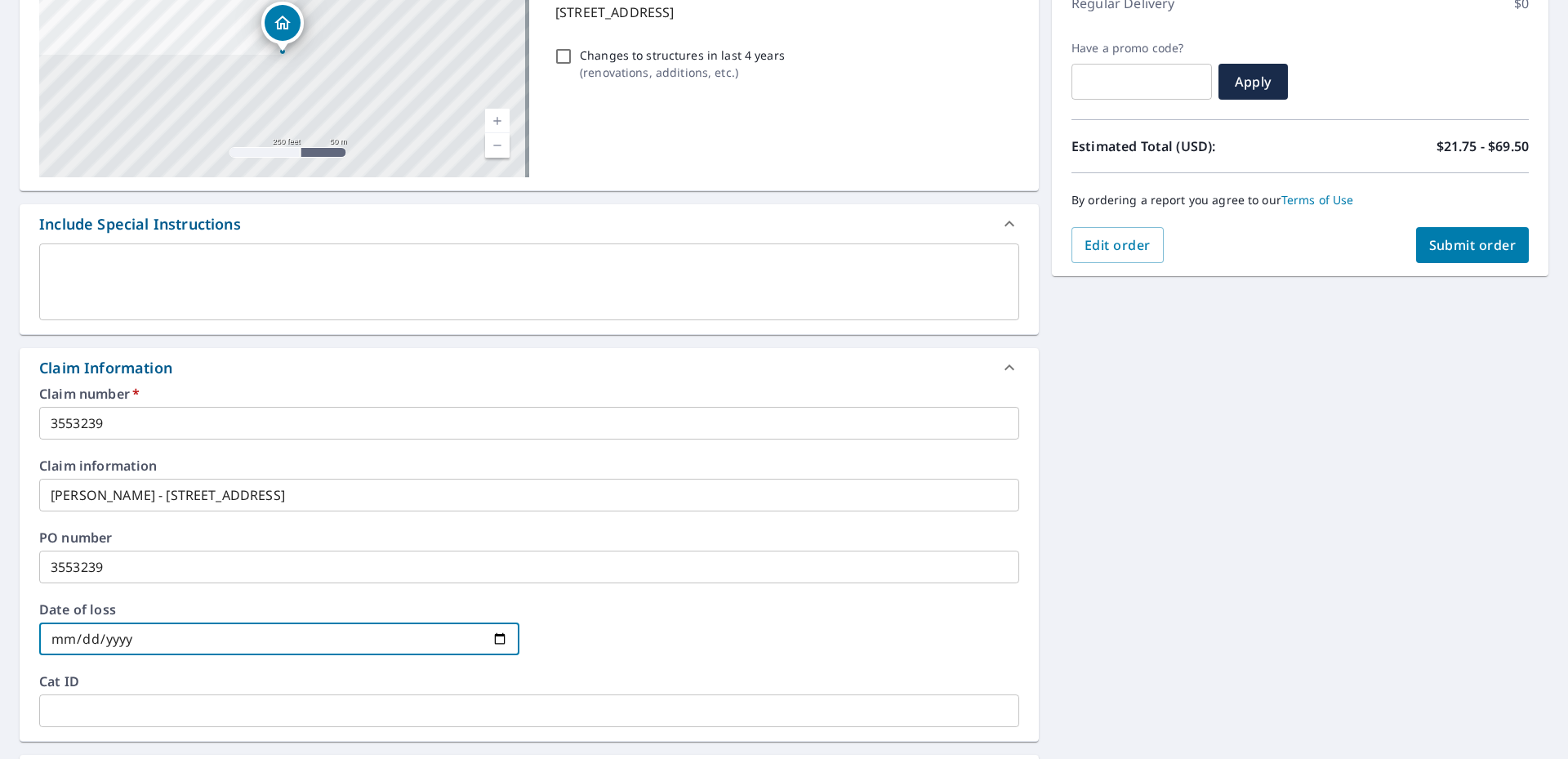
type input "[DATE]"
checkbox input "true"
type input "[DATE]"
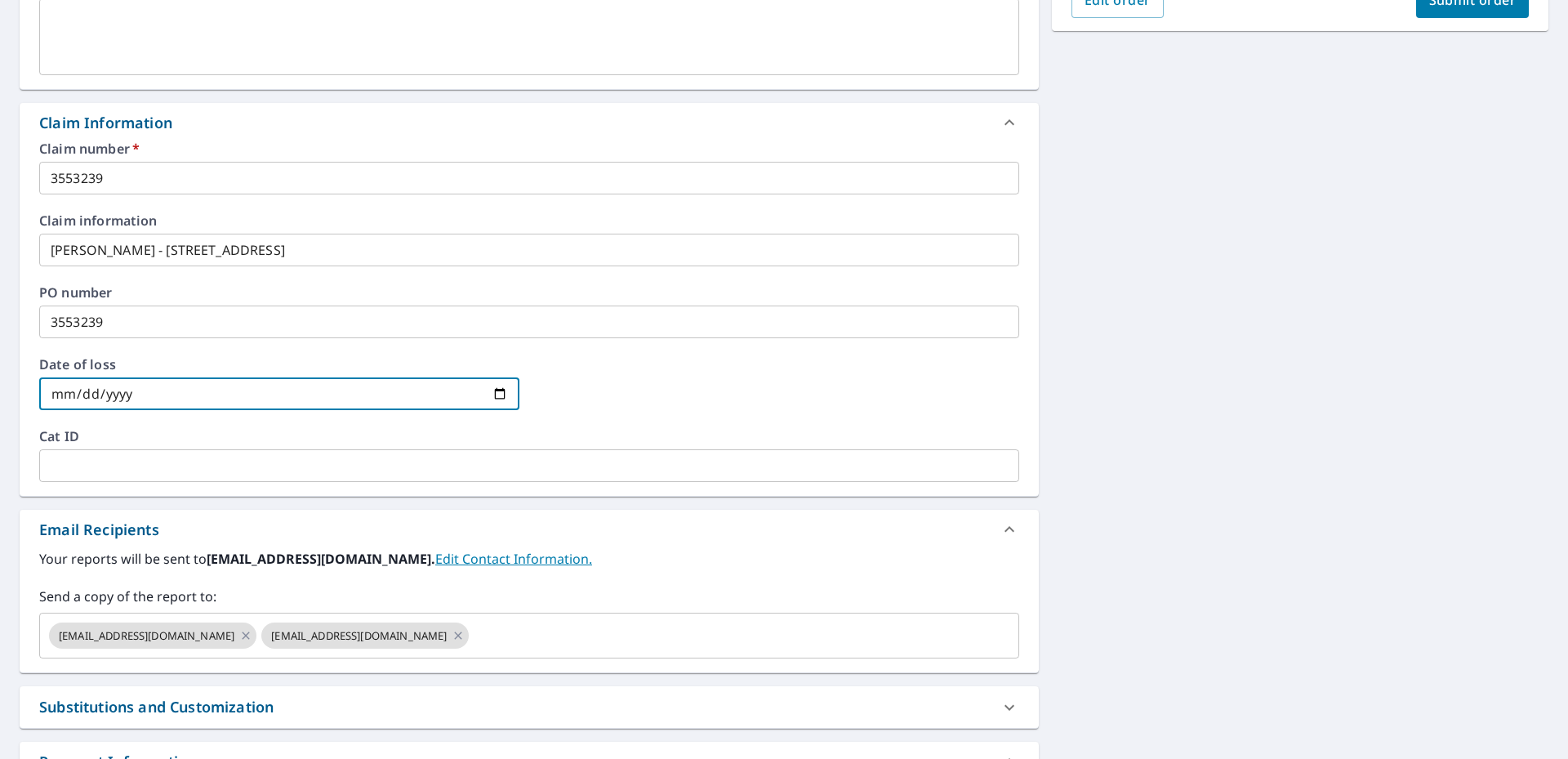
scroll to position [632, 0]
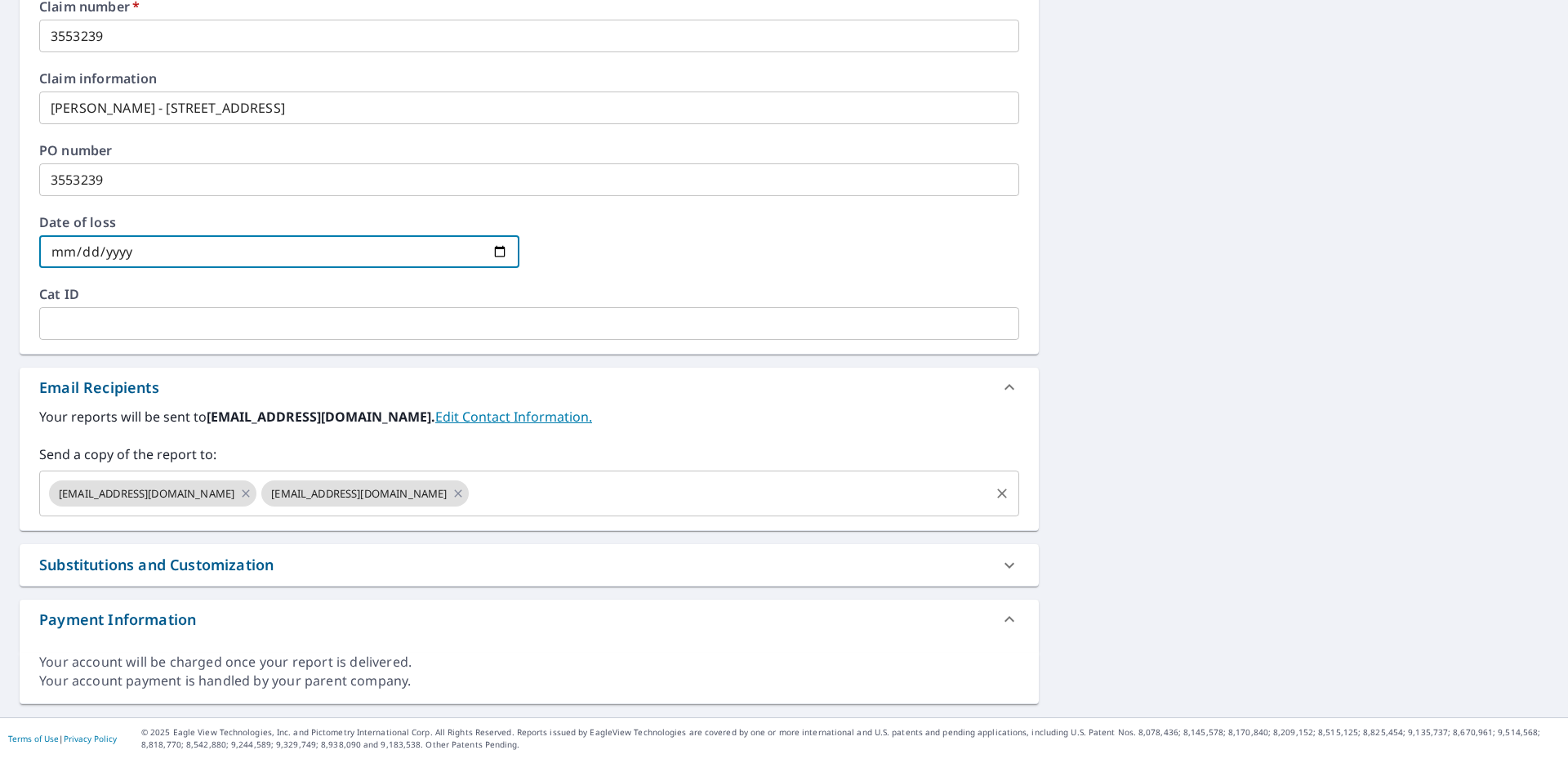
click at [472, 498] on input "text" at bounding box center [729, 494] width 516 height 31
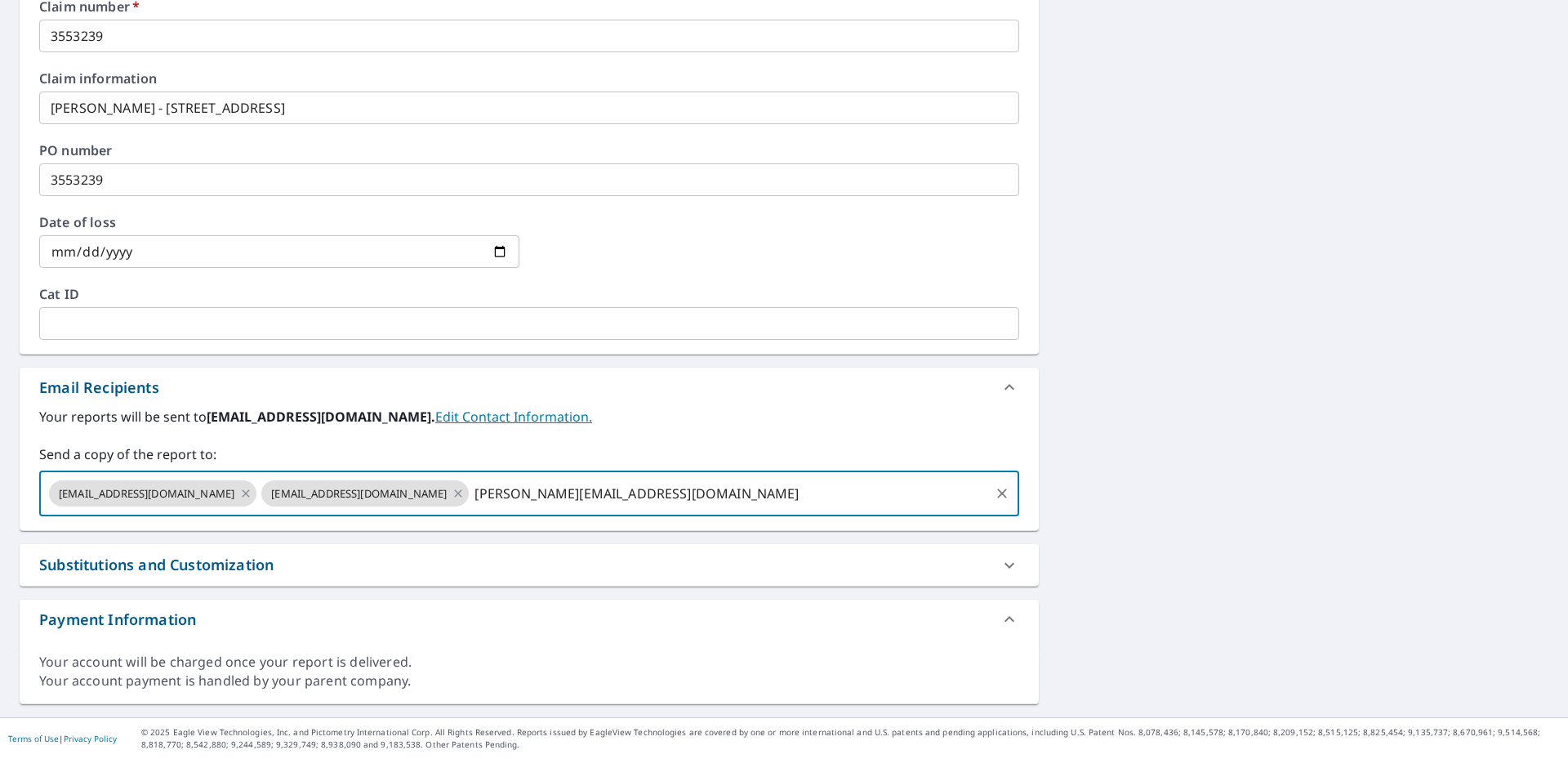
type input "[PERSON_NAME][EMAIL_ADDRESS][DOMAIN_NAME]"
checkbox input "true"
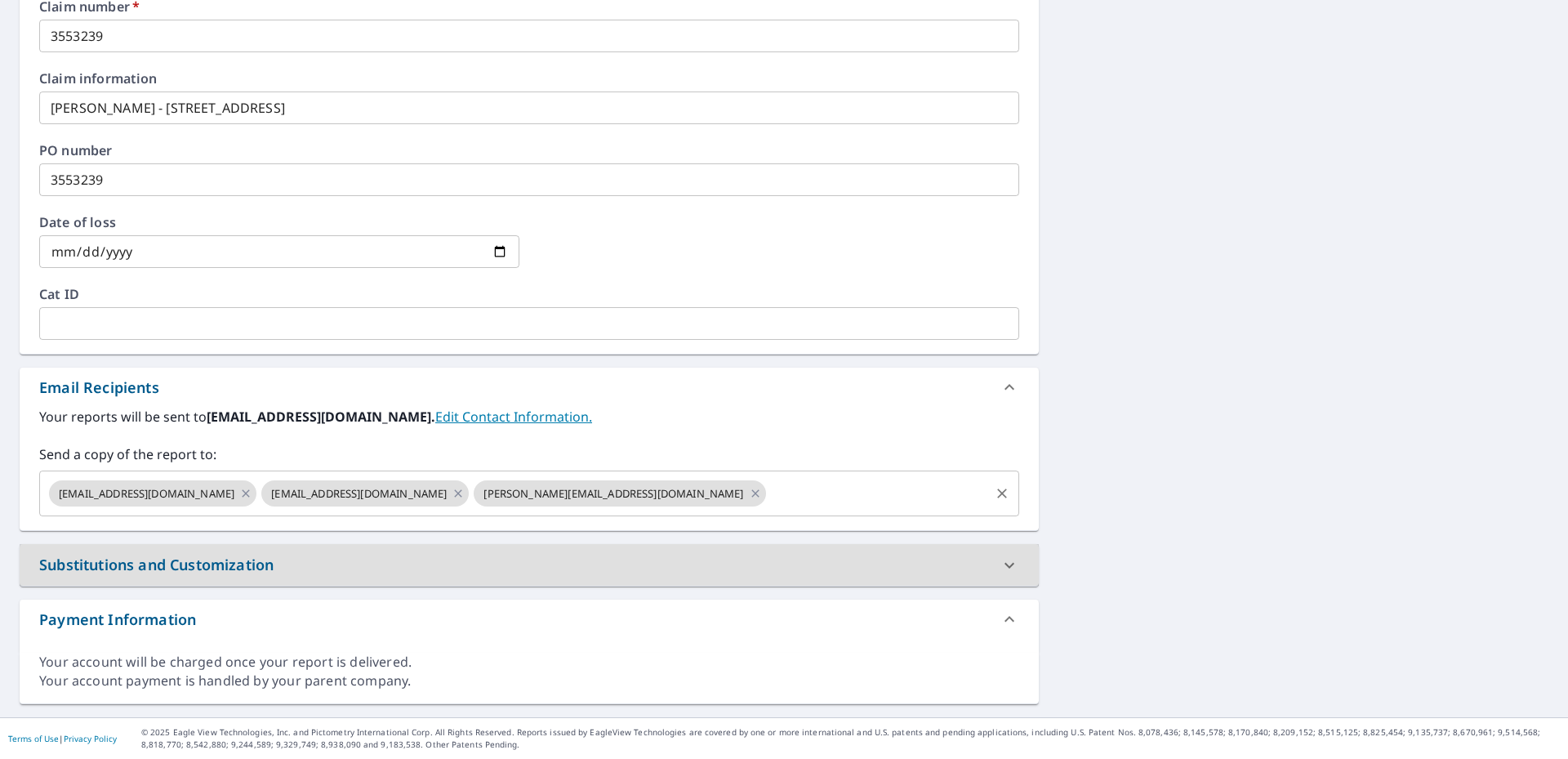
click at [769, 490] on input "text" at bounding box center [878, 494] width 219 height 31
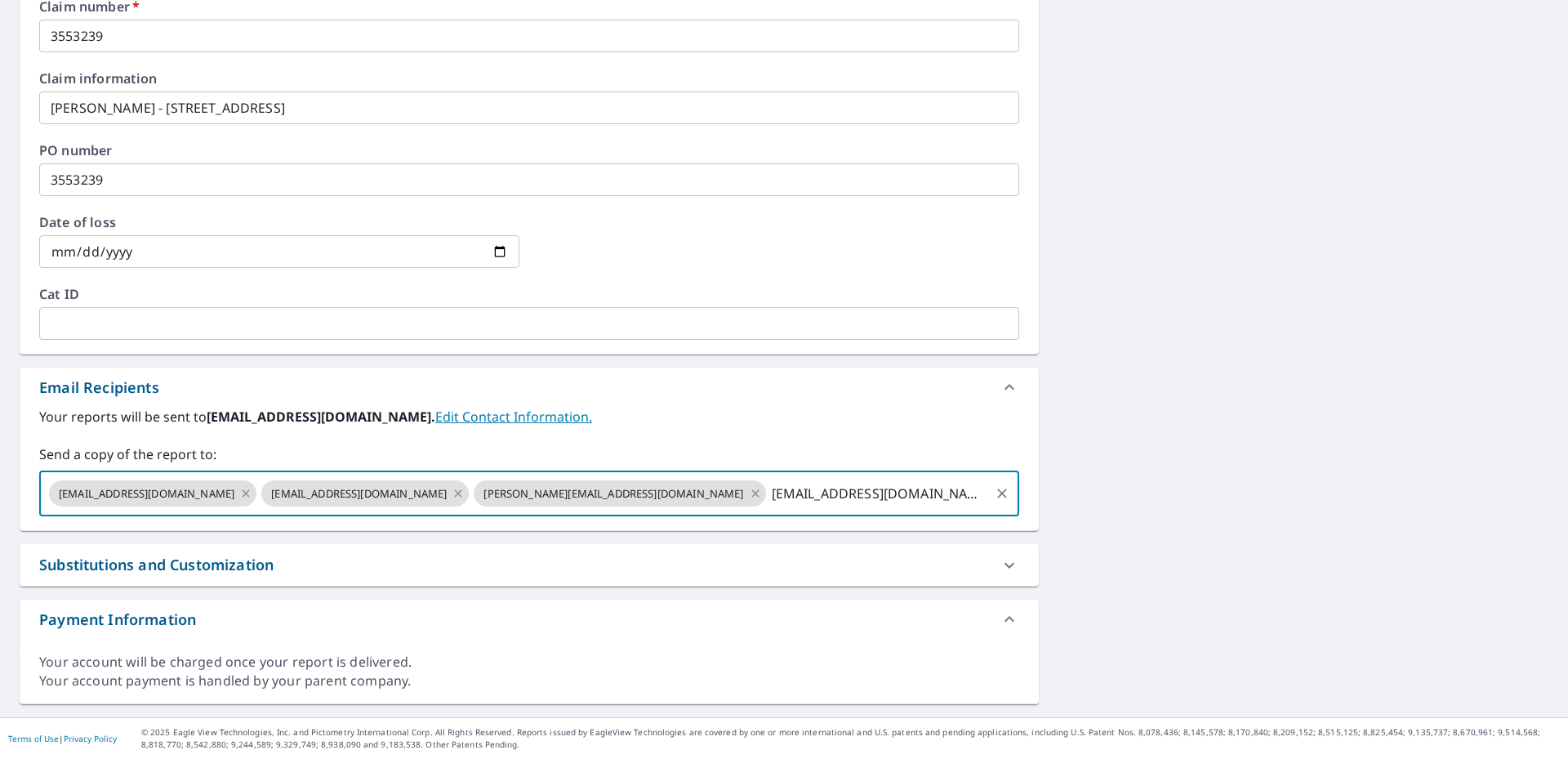
type input "[EMAIL_ADDRESS][DOMAIN_NAME]"
checkbox input "true"
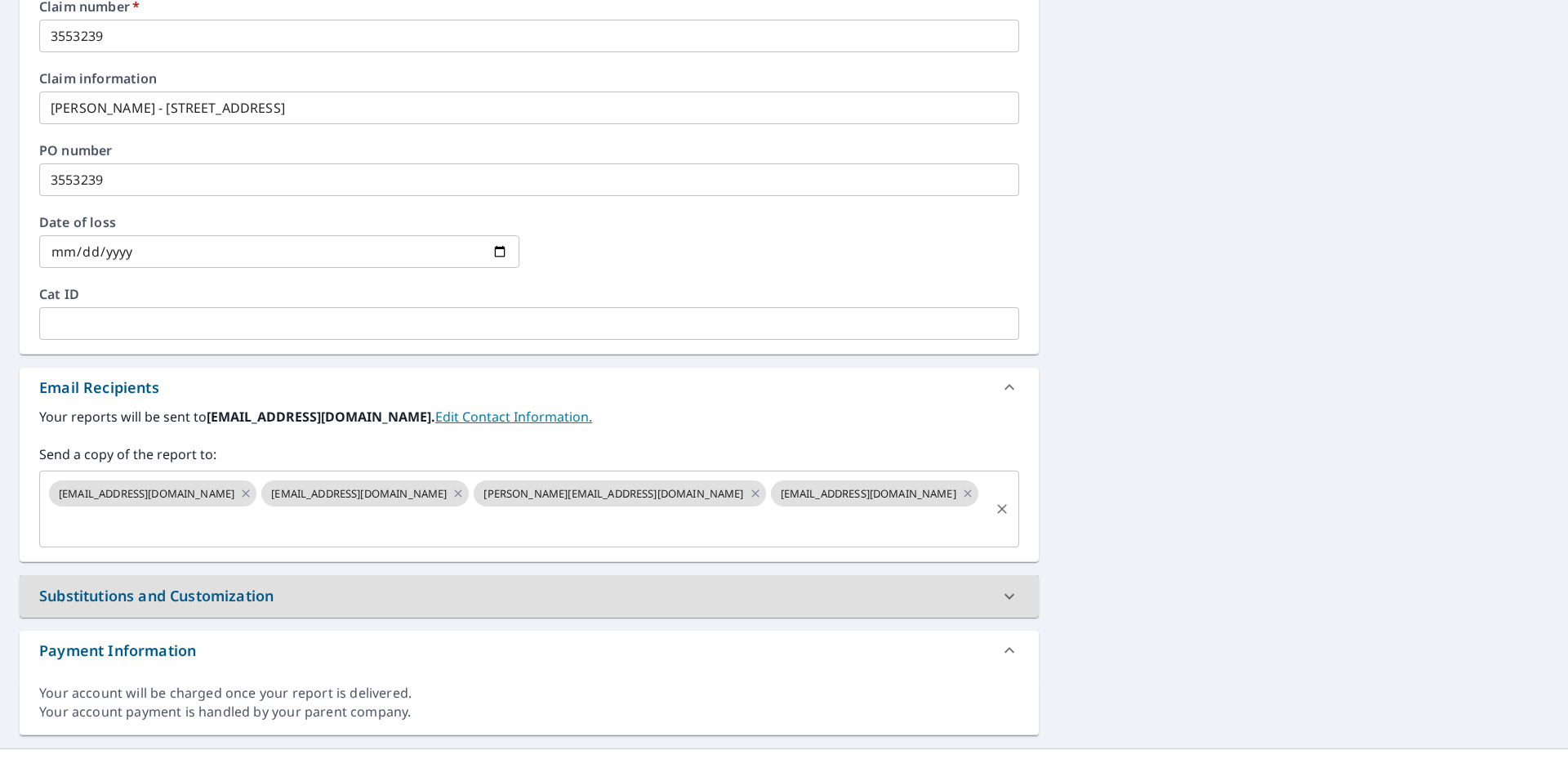
click at [771, 509] on input "text" at bounding box center [516, 525] width 941 height 31
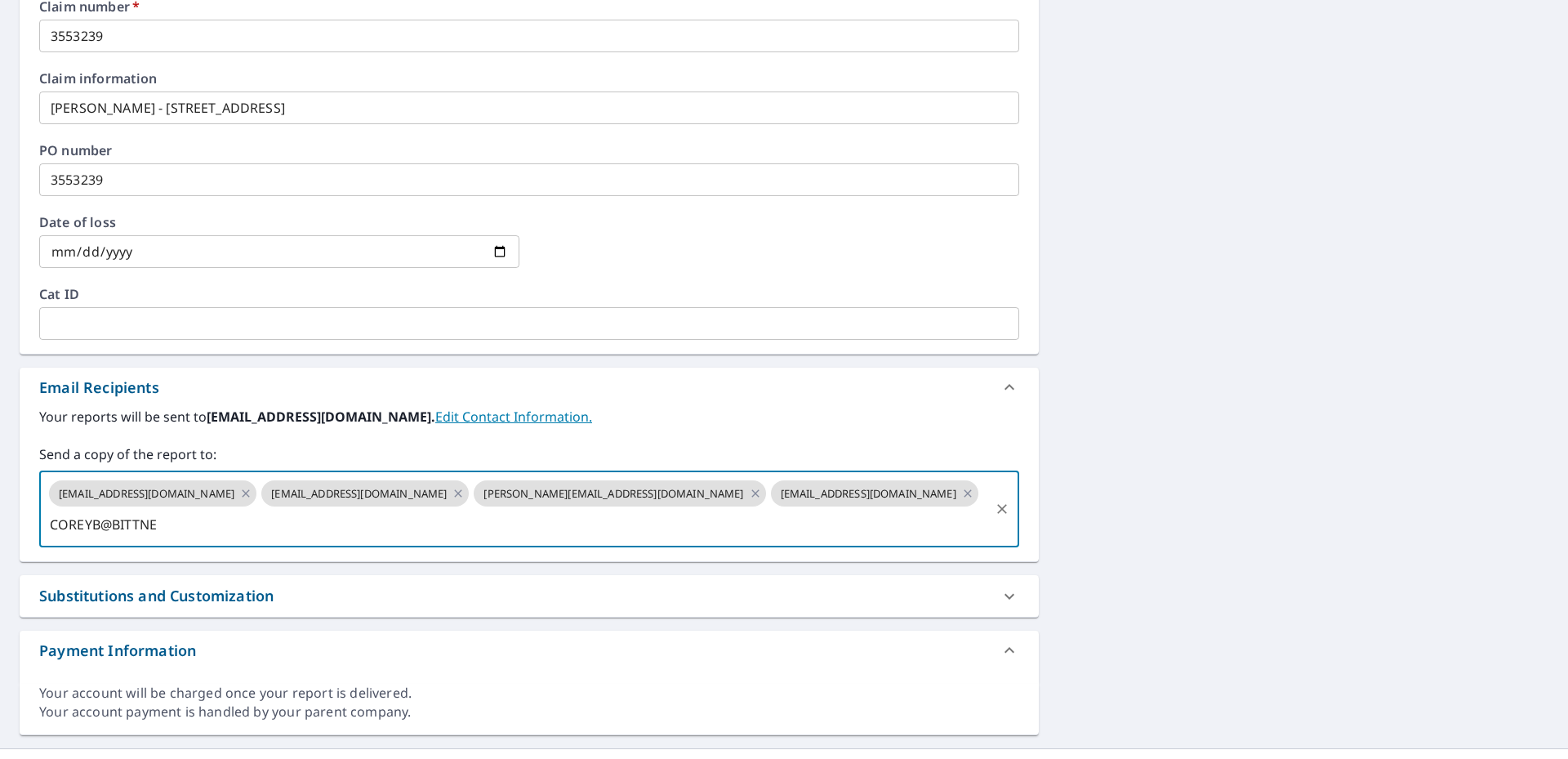
type input "COREYB@[PERSON_NAME]"
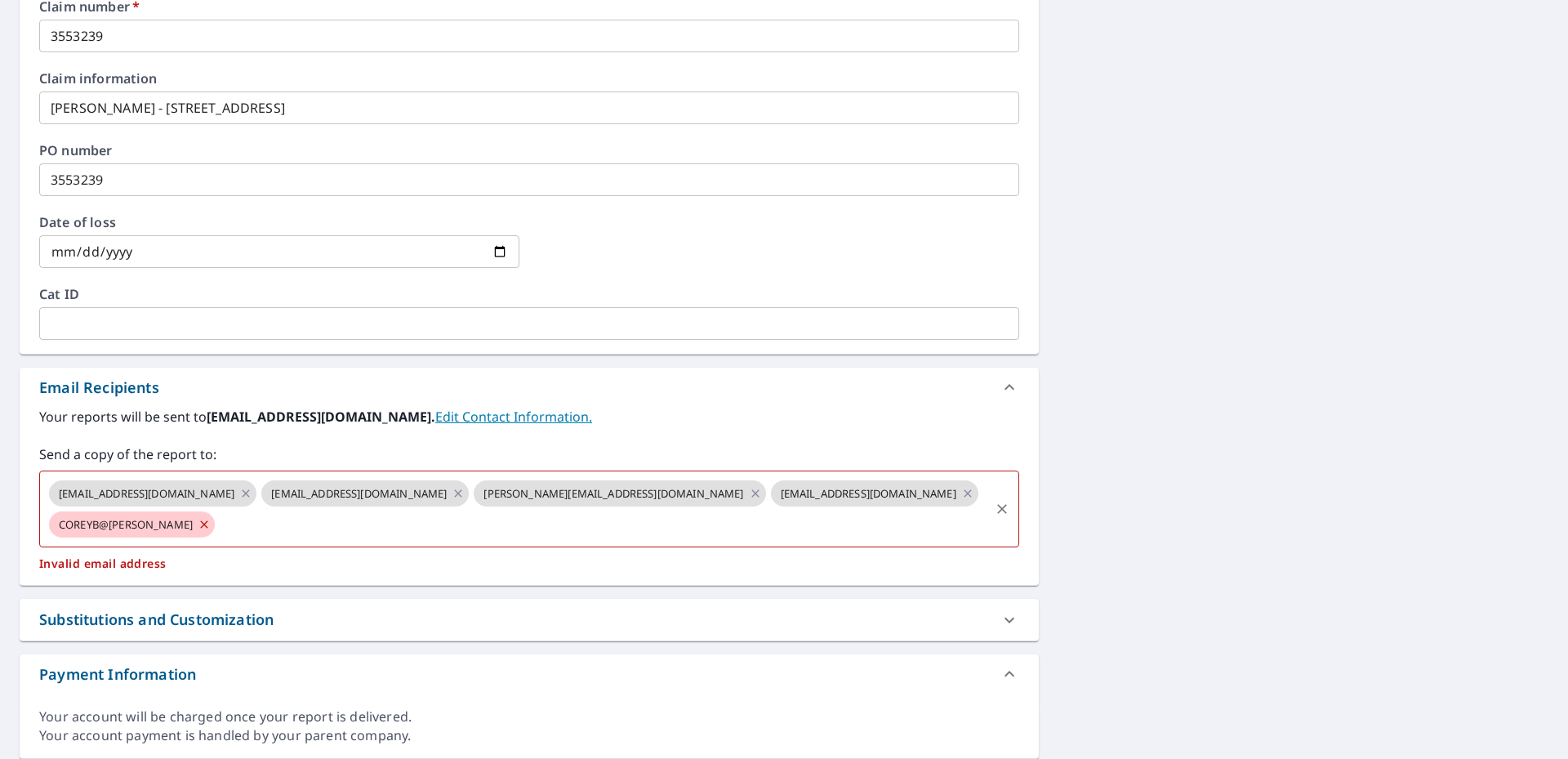
checkbox input "true"
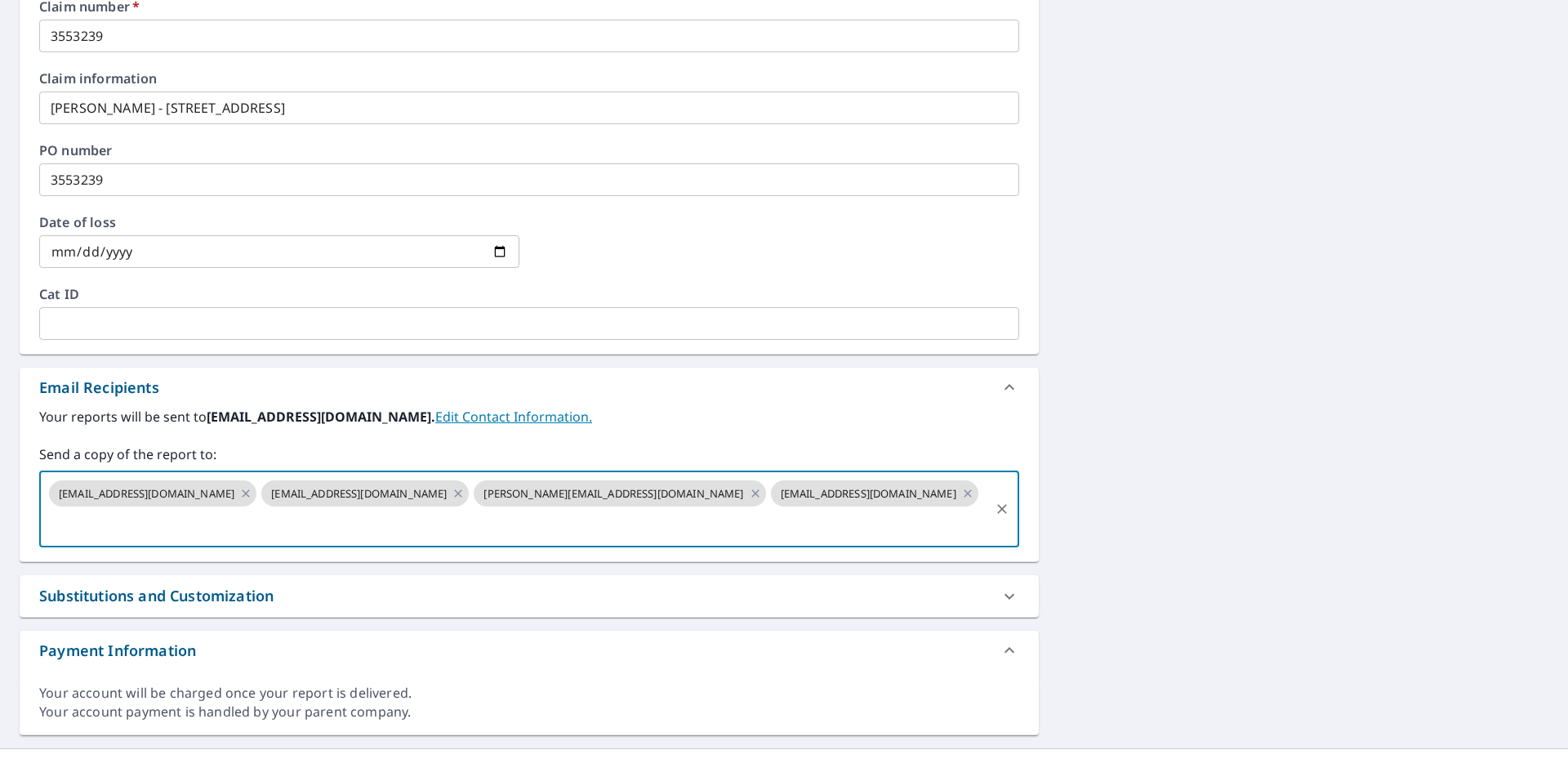
type input "R"
type input "[EMAIL_ADDRESS][DOMAIN_NAME]"
checkbox input "true"
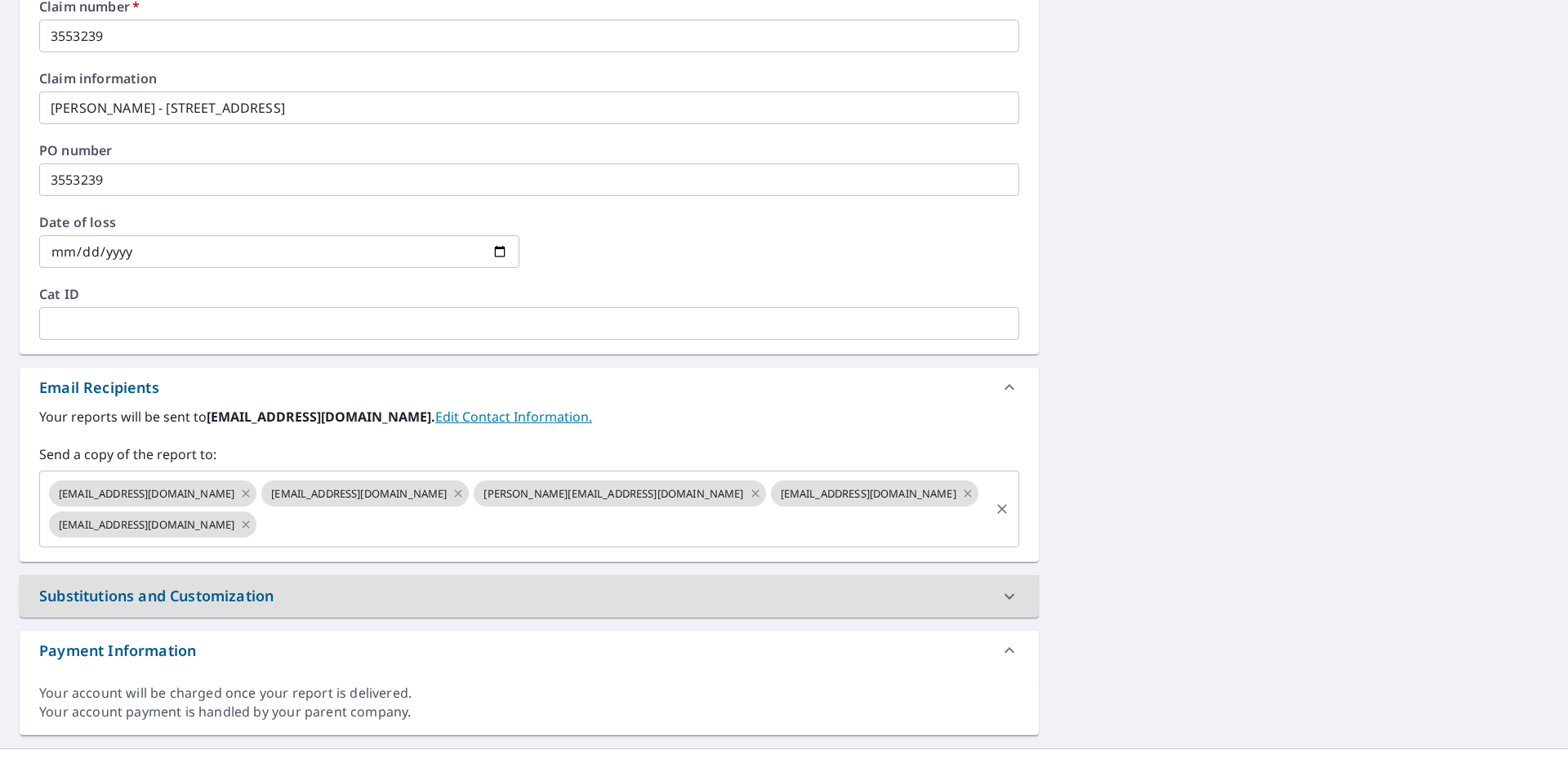
click at [259, 529] on input "text" at bounding box center [623, 525] width 728 height 31
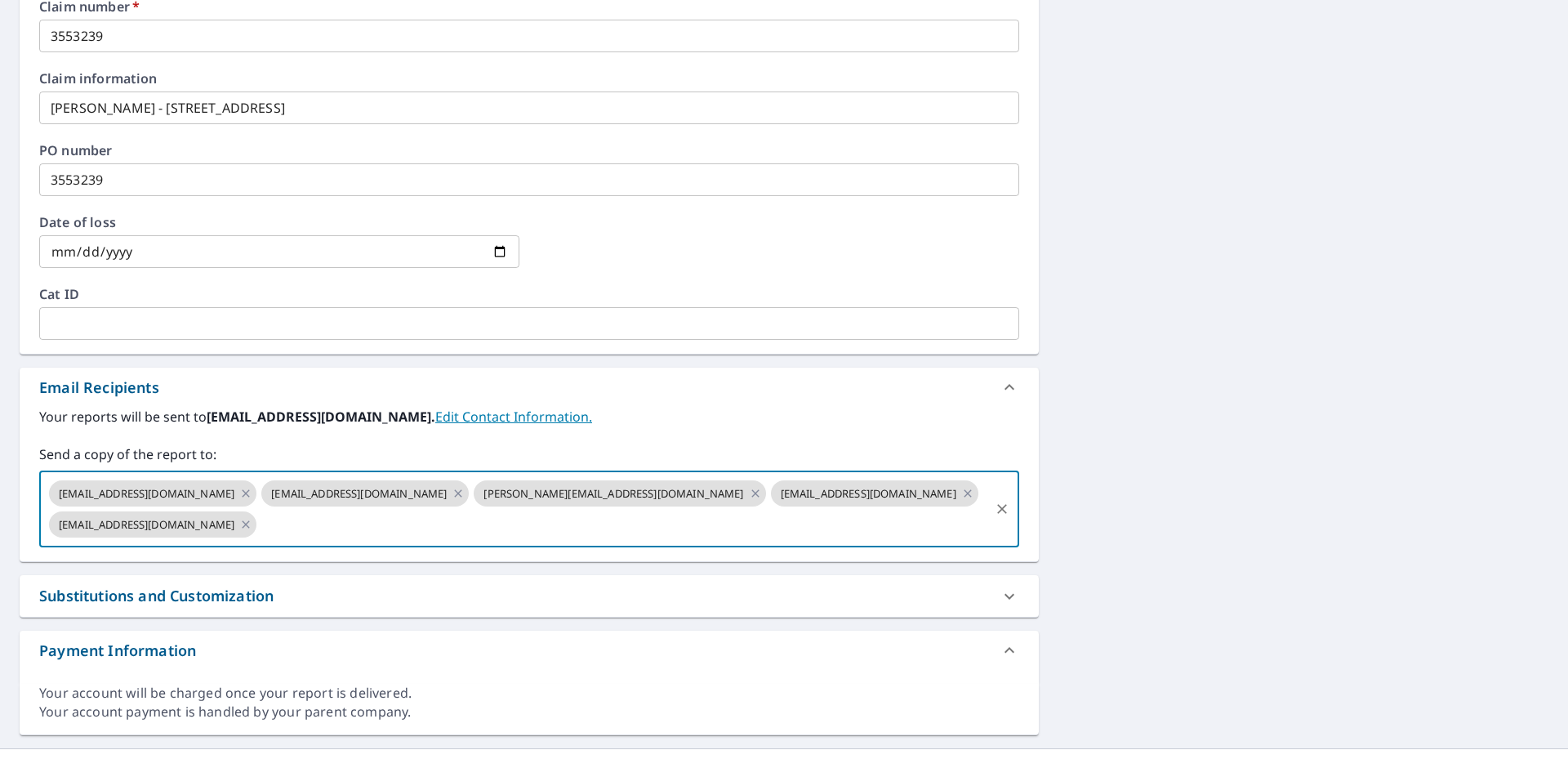
type input "[EMAIL_ADDRESS][DOMAIN_NAME]"
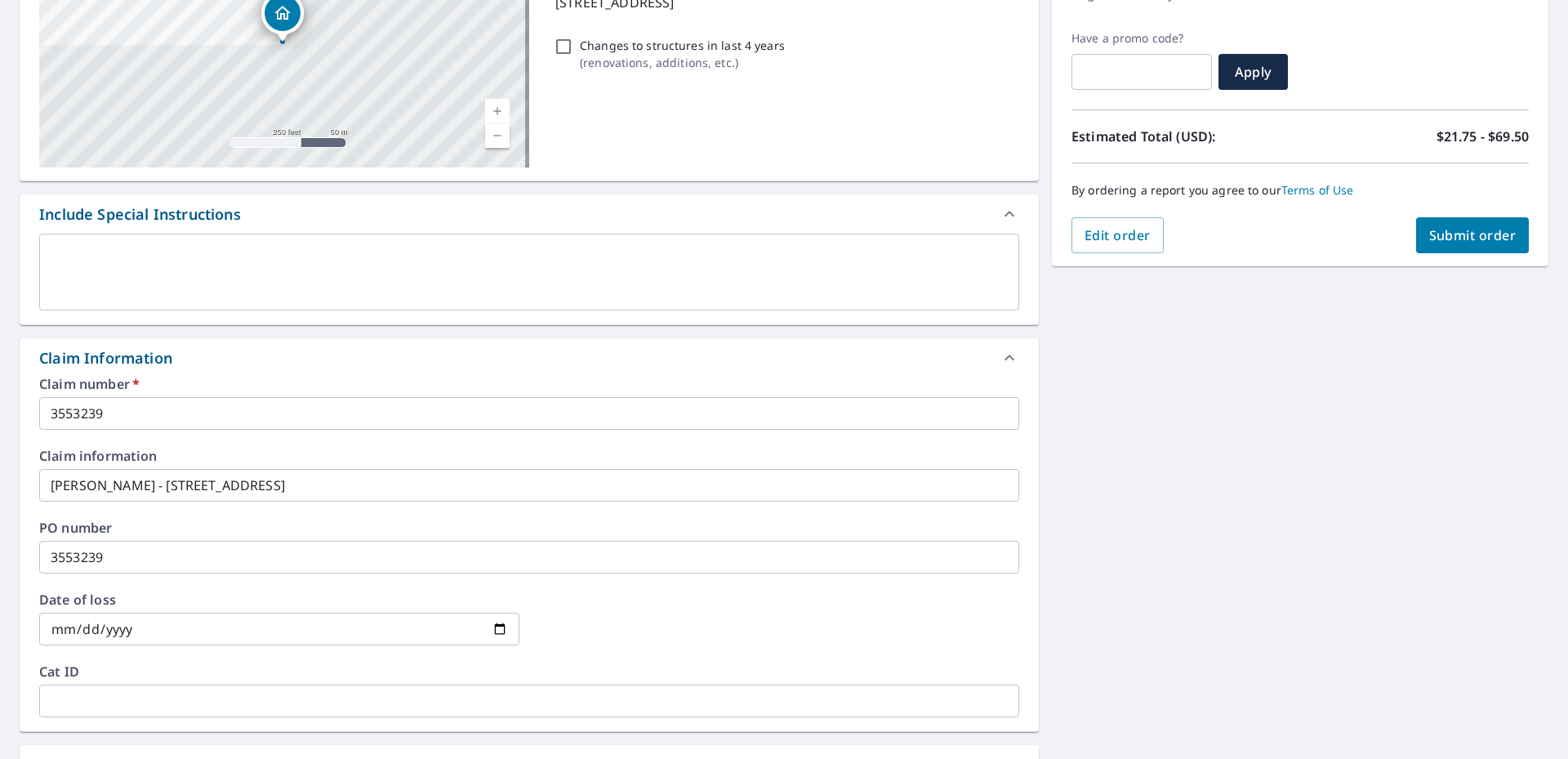
scroll to position [0, 0]
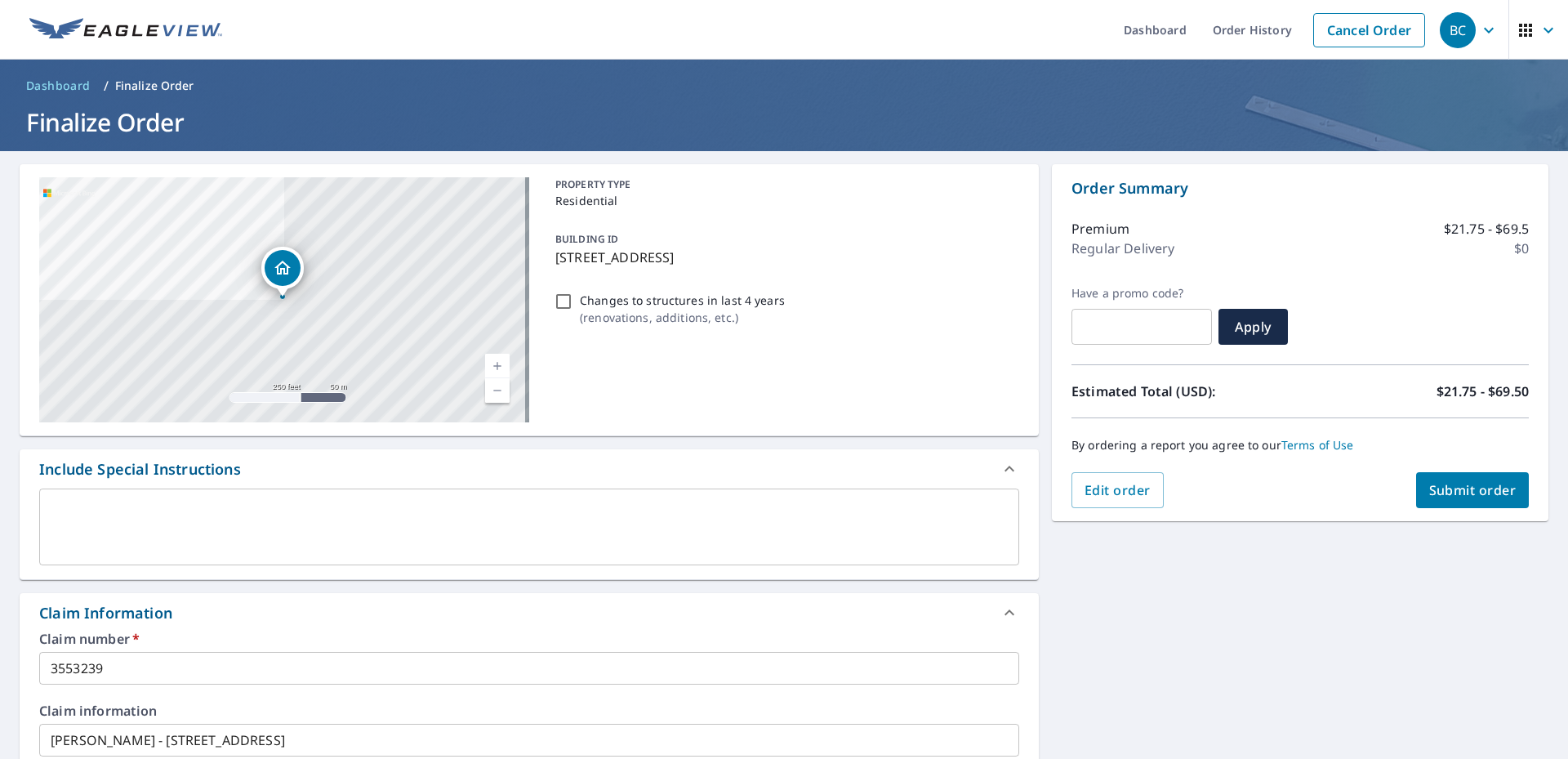
click at [1443, 489] on span "Submit order" at bounding box center [1473, 490] width 87 height 18
checkbox input "true"
